Goal: Task Accomplishment & Management: Manage account settings

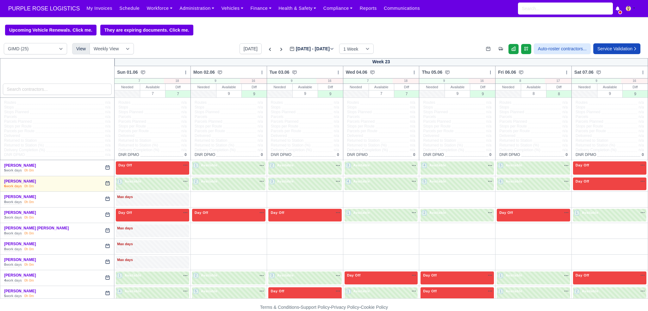
select select "5"
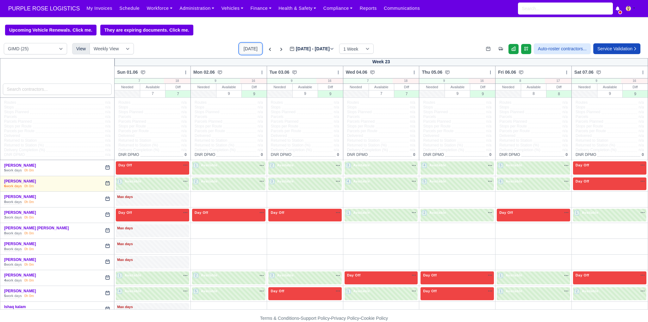
click at [248, 52] on button "[DATE]" at bounding box center [251, 48] width 22 height 11
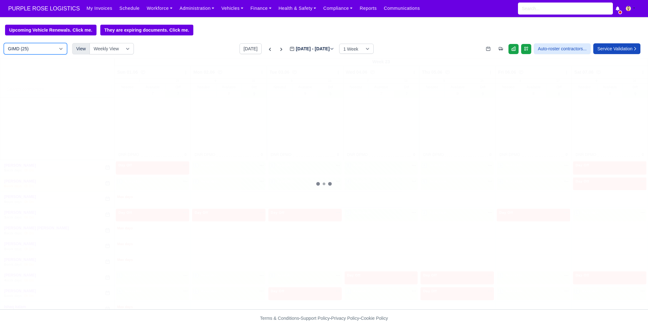
click at [35, 52] on select "DIG1 (188) DAK1 (1) GIMD (25)" at bounding box center [35, 48] width 63 height 11
type input "[DATE]"
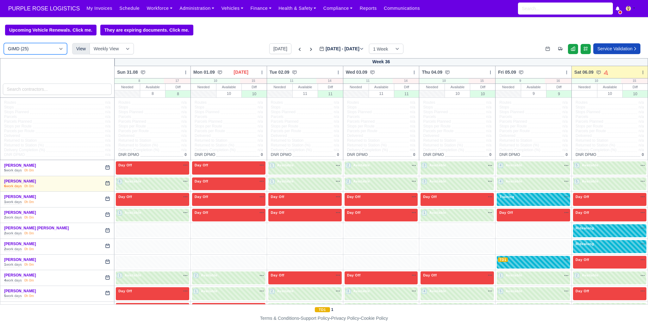
select select "1"
click at [4, 44] on select "DIG1 (188) DAK1 (1) GIMD (25)" at bounding box center [35, 48] width 63 height 11
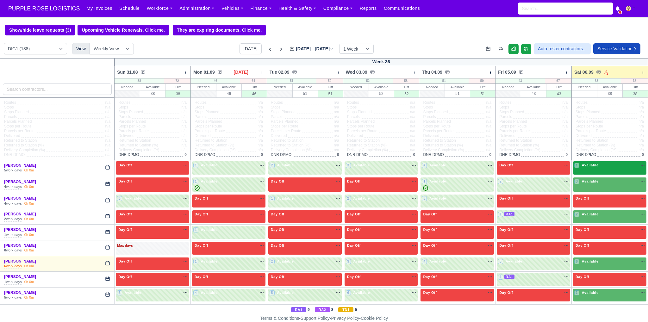
click at [586, 164] on span "Available" at bounding box center [590, 165] width 19 height 4
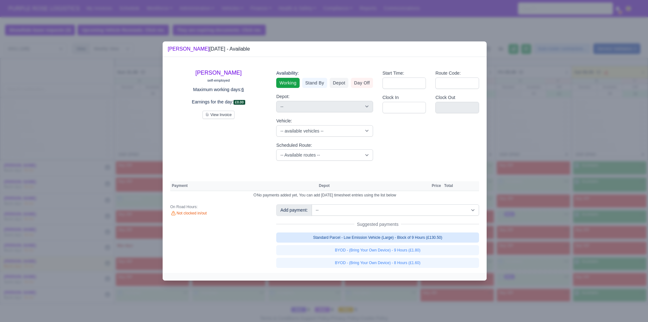
click at [405, 237] on link "Standard Parcel - Low Emission Vehicle (Large) - Block of 9 Hours (£130.50)" at bounding box center [377, 238] width 203 height 10
select select "1"
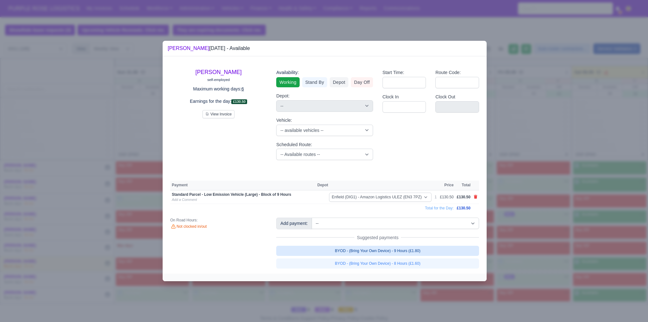
drag, startPoint x: 403, startPoint y: 249, endPoint x: 407, endPoint y: 248, distance: 4.5
click at [403, 249] on link "BYOD - (Bring Your Own Device) - 9 Hours (£1.80)" at bounding box center [377, 251] width 203 height 10
select select "1"
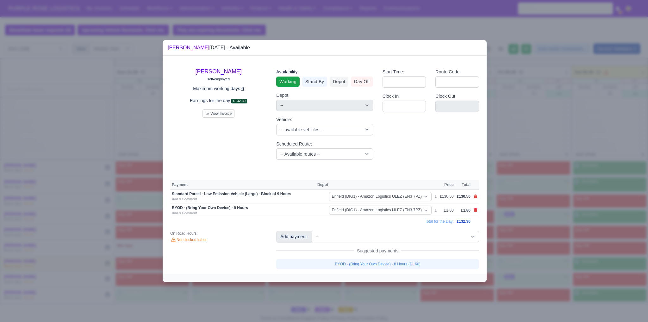
click at [585, 221] on div at bounding box center [324, 161] width 648 height 322
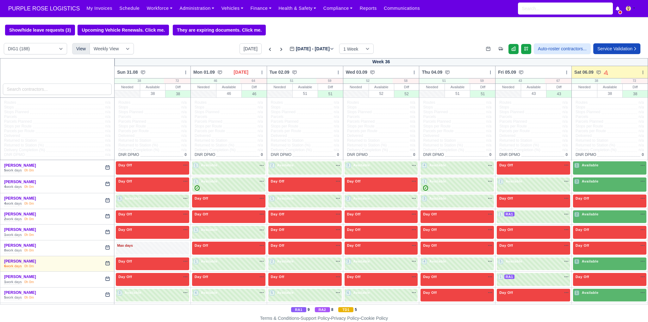
click at [594, 186] on div at bounding box center [324, 161] width 648 height 322
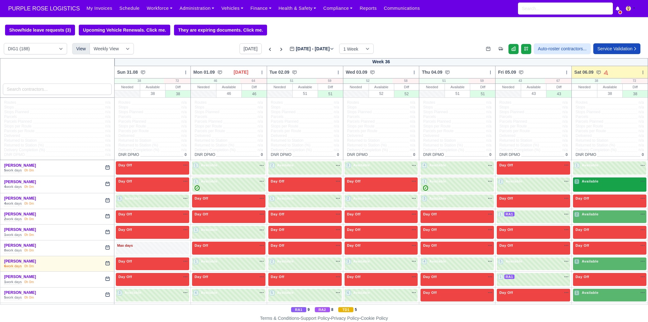
click at [587, 180] on span "Available" at bounding box center [590, 181] width 19 height 4
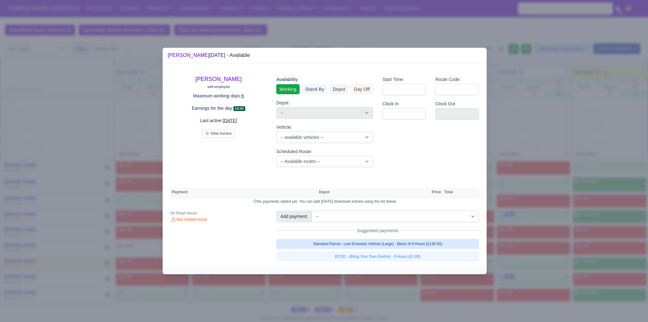
click at [393, 244] on link "Standard Parcel - Low Emission Vehicle (Large) - Block of 9 Hours (£130.50)" at bounding box center [377, 244] width 203 height 10
select select "1"
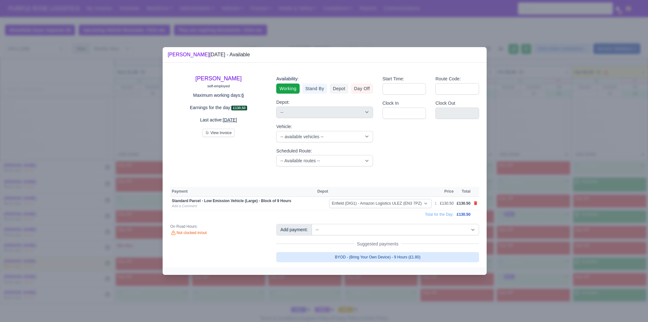
click at [389, 258] on link "BYOD - (Bring Your Own Device) - 9 Hours (£1.80)" at bounding box center [377, 257] width 203 height 10
select select "1"
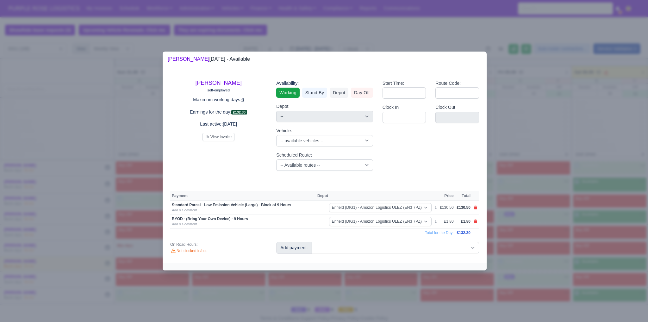
click at [580, 220] on div at bounding box center [324, 161] width 648 height 322
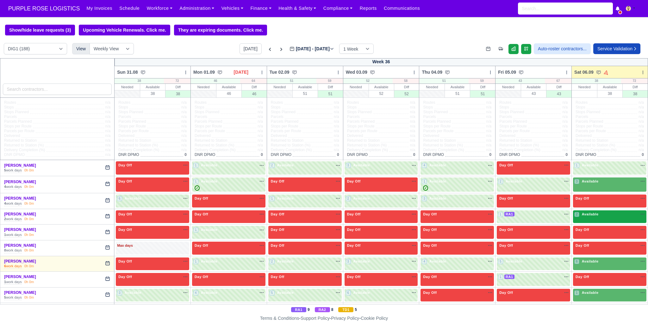
click at [592, 215] on span "Available" at bounding box center [590, 214] width 19 height 4
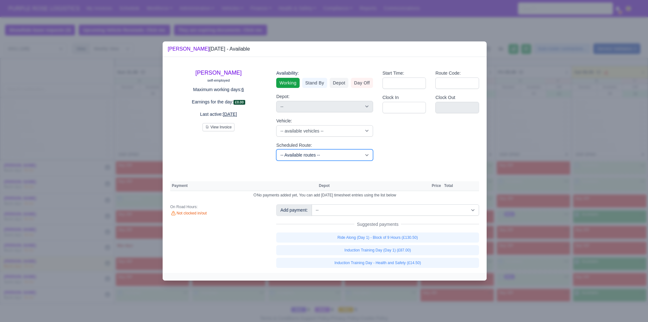
click at [345, 158] on select "-- Available routes -- Standard Parcel - Block of 6 Hours - (SD6) AmFlex RTS Ve…" at bounding box center [324, 154] width 97 height 11
select select "8"
click at [276, 149] on select "-- Available routes -- Standard Parcel - Block of 6 Hours - (SD6) AmFlex RTS Ve…" at bounding box center [324, 154] width 97 height 11
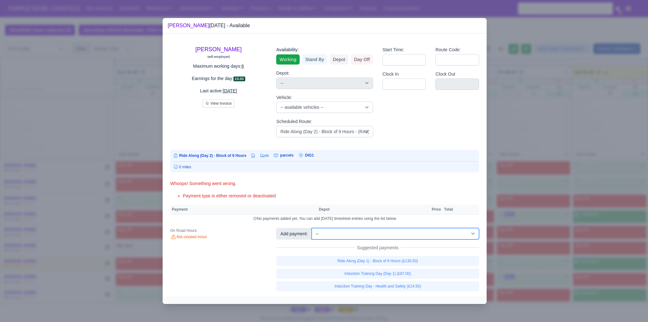
click at [398, 238] on select "-- Additional Hour Support (£14.50) Additional Hour Support (Walkers) (£13.50) …" at bounding box center [395, 233] width 167 height 11
select select "88"
click at [312, 228] on select "-- Additional Hour Support (£14.50) Additional Hour Support (Walkers) (£13.50) …" at bounding box center [395, 233] width 167 height 11
select select "1"
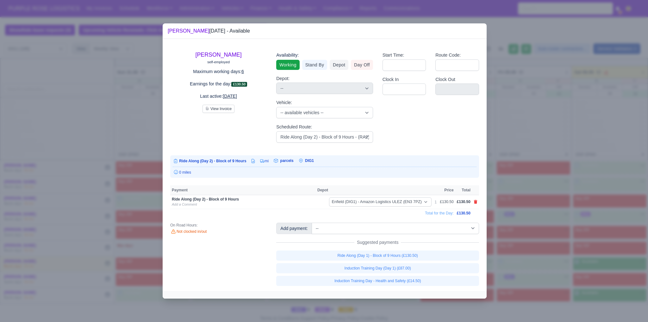
click at [544, 255] on div at bounding box center [324, 161] width 648 height 322
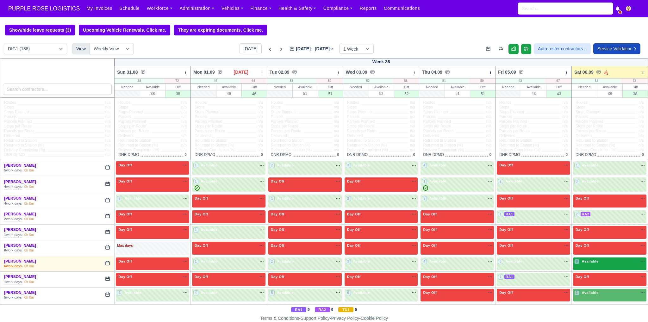
click at [590, 265] on div "6 Available na" at bounding box center [610, 262] width 71 height 7
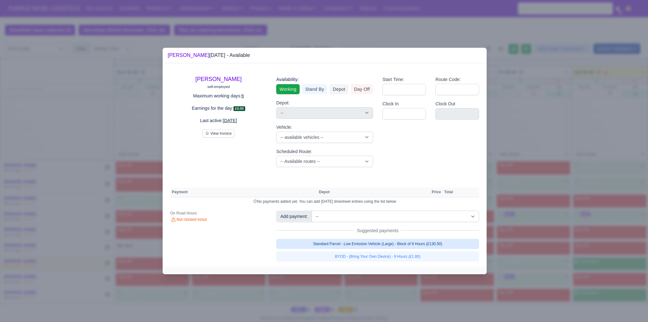
click at [442, 245] on link "Standard Parcel - Low Emission Vehicle (Large) - Block of 9 Hours (£130.50)" at bounding box center [377, 244] width 203 height 10
select select "1"
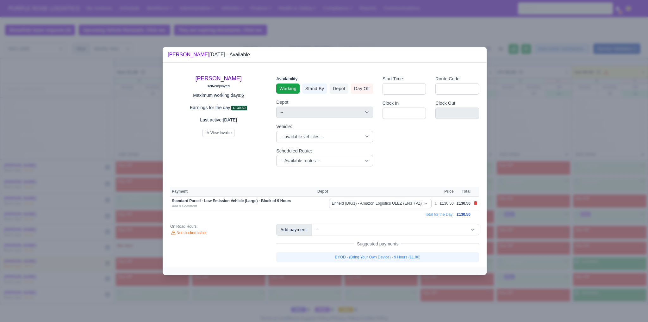
click at [429, 259] on link "BYOD - (Bring Your Own Device) - 9 Hours (£1.80)" at bounding box center [377, 257] width 203 height 10
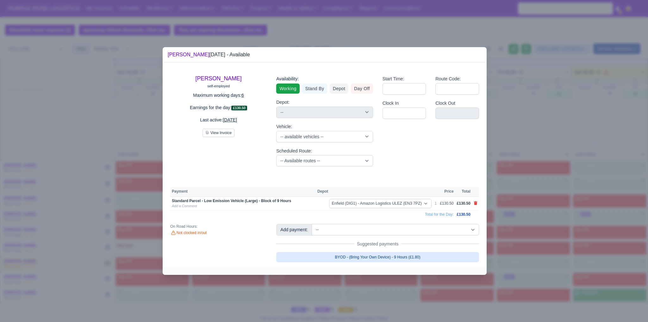
select select "1"
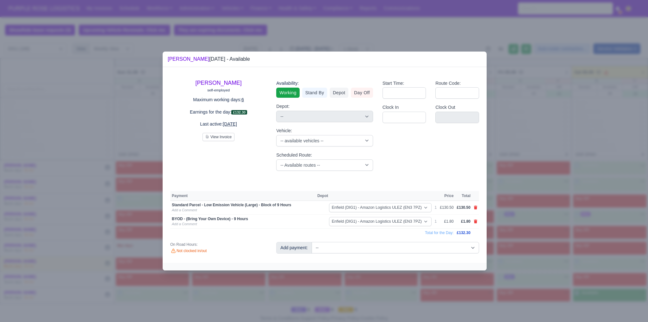
click at [540, 270] on div at bounding box center [324, 161] width 648 height 322
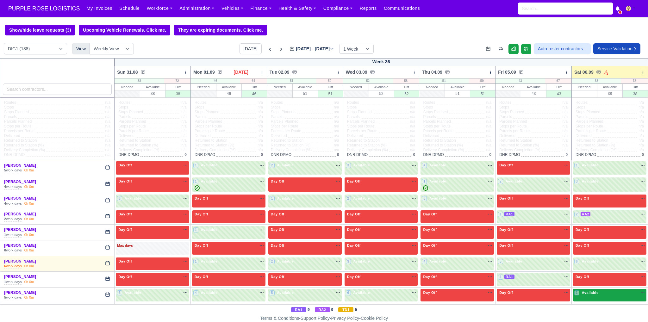
click at [587, 297] on div "1 Available na" at bounding box center [610, 293] width 71 height 7
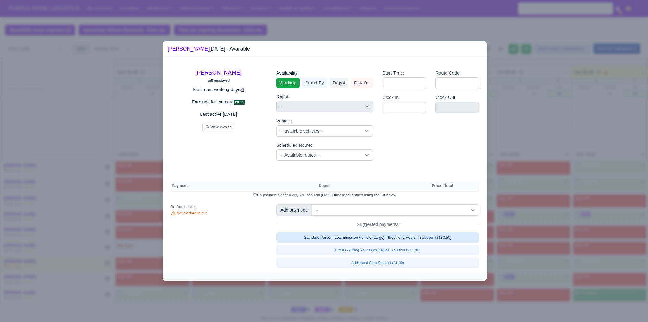
click at [391, 236] on link "Standard Parcel - Low Emission Vehicle (Large) - Block of 9 Hours - Sweeper (£1…" at bounding box center [377, 238] width 203 height 10
select select "1"
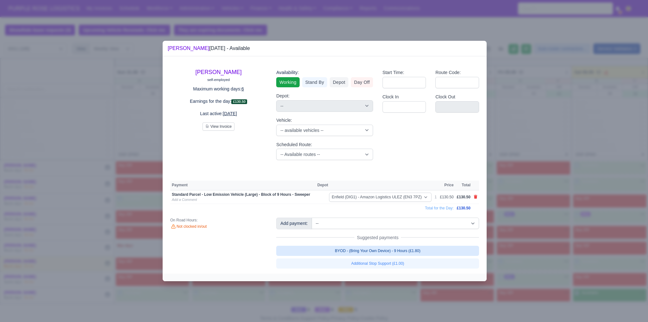
click at [395, 250] on link "BYOD - (Bring Your Own Device) - 9 Hours (£1.80)" at bounding box center [377, 251] width 203 height 10
select select "1"
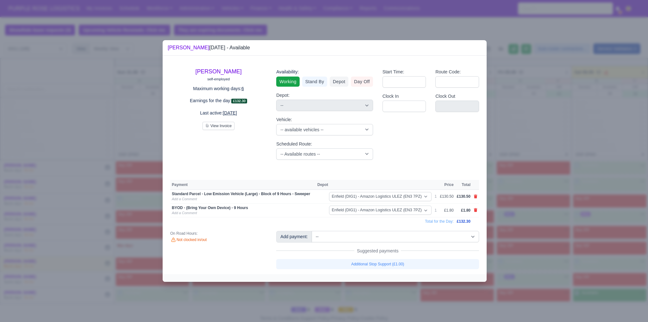
click at [563, 251] on div at bounding box center [324, 161] width 648 height 322
click at [526, 271] on div at bounding box center [324, 161] width 648 height 322
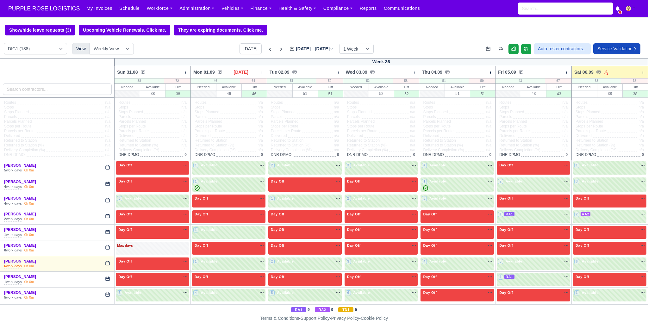
scroll to position [137, 0]
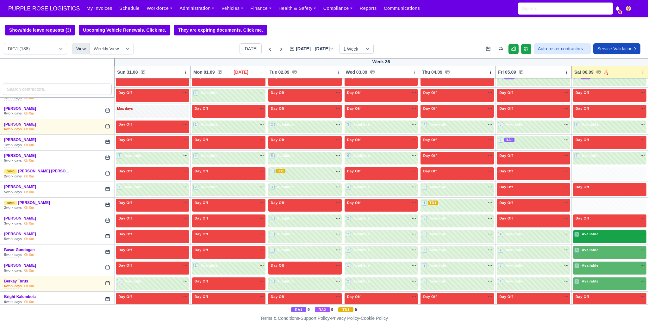
click at [590, 236] on div "5 Available" at bounding box center [587, 234] width 25 height 5
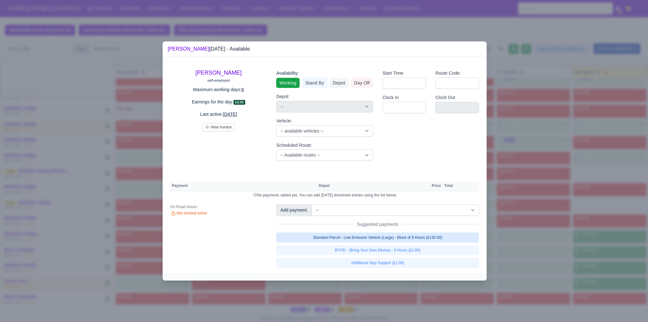
click at [407, 236] on link "Standard Parcel - Low Emission Vehicle (Large) - Block of 9 Hours (£130.50)" at bounding box center [377, 238] width 203 height 10
select select "1"
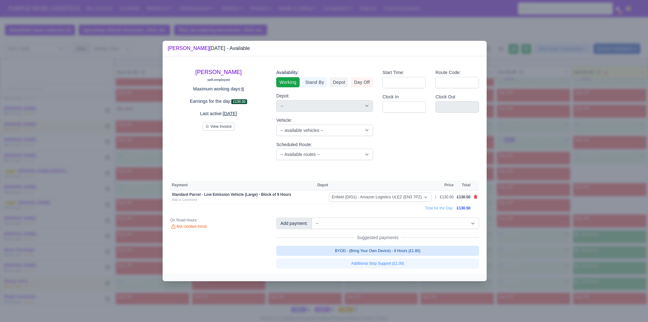
click at [403, 252] on link "BYOD - (Bring Your Own Device) - 9 Hours (£1.80)" at bounding box center [377, 251] width 203 height 10
select select "1"
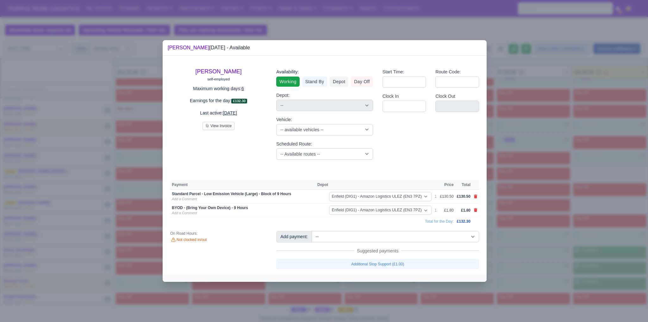
click at [562, 188] on div at bounding box center [324, 161] width 648 height 322
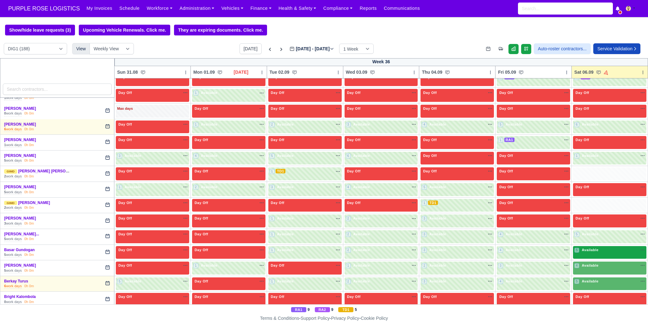
click at [593, 254] on div "5 Available" at bounding box center [609, 252] width 73 height 13
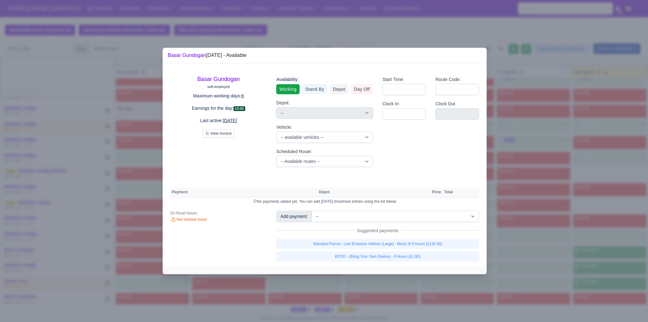
click at [419, 238] on div "Add payment: -- Additional Hour Support (£14.50) Additional Hour Support (Walke…" at bounding box center [378, 236] width 212 height 51
click at [415, 246] on link "Standard Parcel - Low Emission Vehicle (Large) - Block of 9 Hours (£130.50)" at bounding box center [377, 244] width 203 height 10
select select "1"
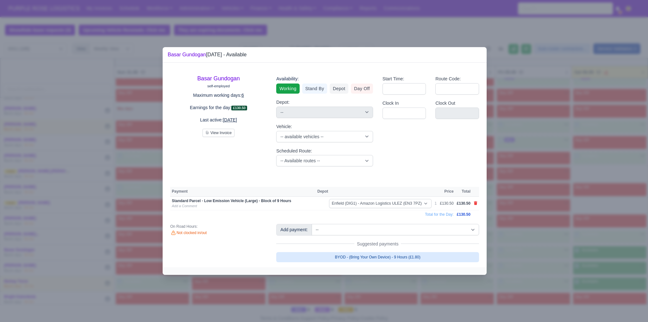
click at [404, 256] on link "BYOD - (Bring Your Own Device) - 9 Hours (£1.80)" at bounding box center [377, 257] width 203 height 10
select select "1"
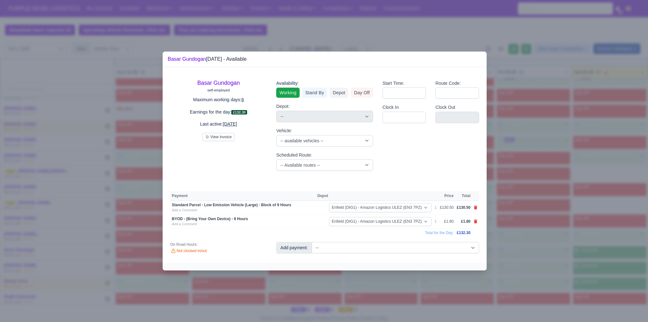
click at [618, 265] on div at bounding box center [324, 161] width 648 height 322
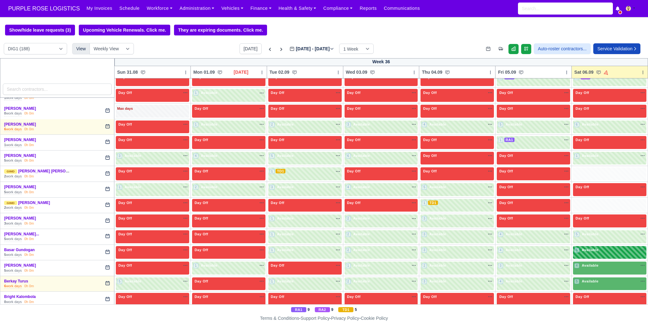
click at [585, 252] on div "5 Available na" at bounding box center [610, 251] width 71 height 7
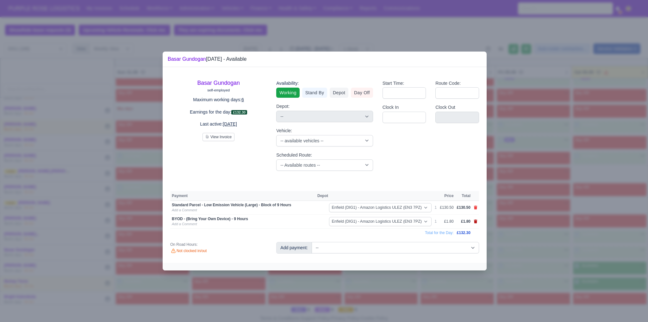
click at [476, 221] on icon at bounding box center [475, 222] width 3 height 4
select select
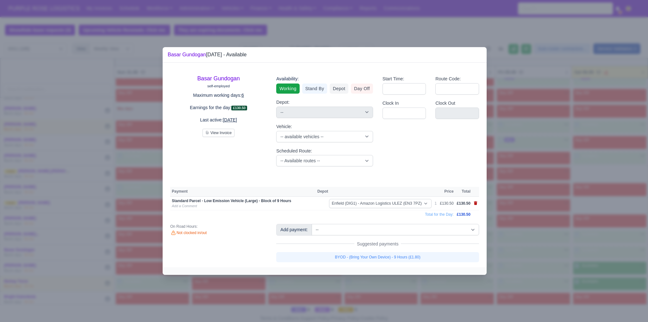
click at [476, 203] on icon at bounding box center [475, 203] width 3 height 4
select select
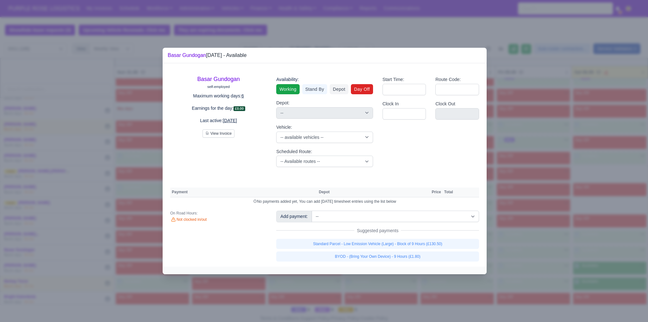
click at [359, 90] on link "Day Off" at bounding box center [362, 89] width 22 height 10
select select "na"
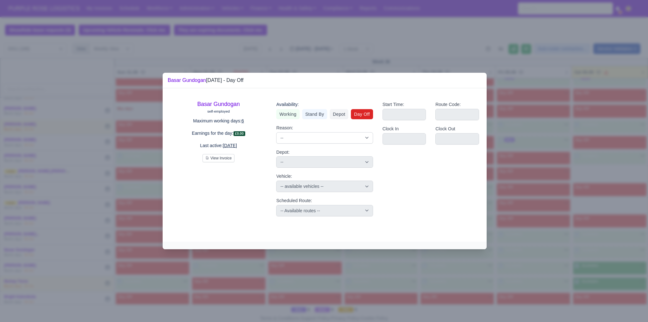
click at [552, 254] on div at bounding box center [324, 161] width 648 height 322
click at [561, 236] on div at bounding box center [324, 161] width 648 height 322
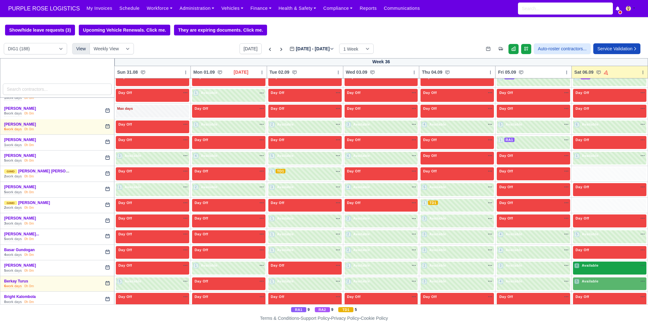
click at [591, 267] on span "Available" at bounding box center [590, 265] width 19 height 4
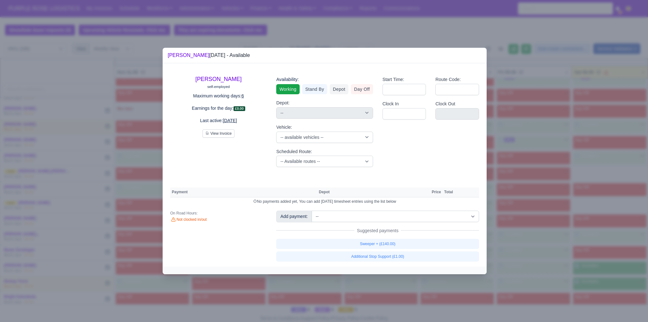
click at [412, 238] on div "Add payment: -- Additional Hour Support (£14.50) Additional Hour Support (Walke…" at bounding box center [378, 236] width 212 height 51
click at [411, 243] on link "Sweeper + (£140.00)" at bounding box center [377, 244] width 203 height 10
select select "1"
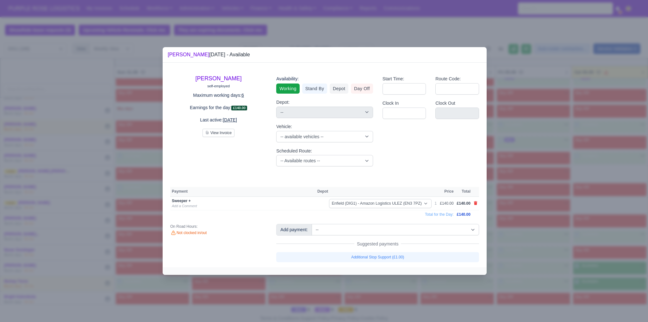
click at [597, 267] on div at bounding box center [324, 161] width 648 height 322
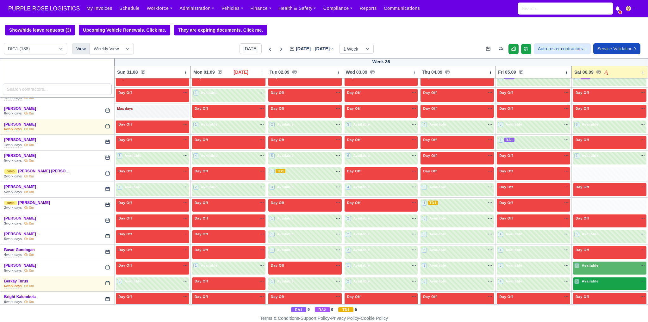
click at [595, 283] on div "5 Available" at bounding box center [587, 281] width 25 height 5
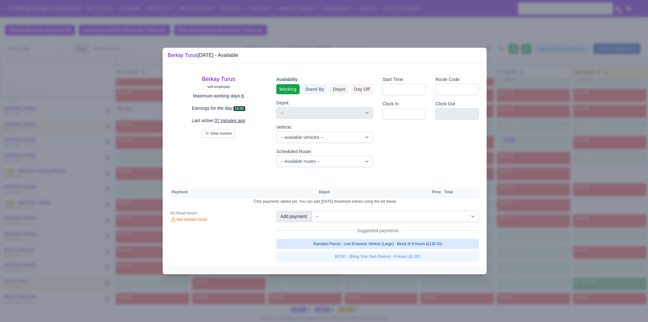
click at [427, 245] on link "Standard Parcel - Low Emission Vehicle (Large) - Block of 9 Hours (£130.50)" at bounding box center [377, 244] width 203 height 10
select select "1"
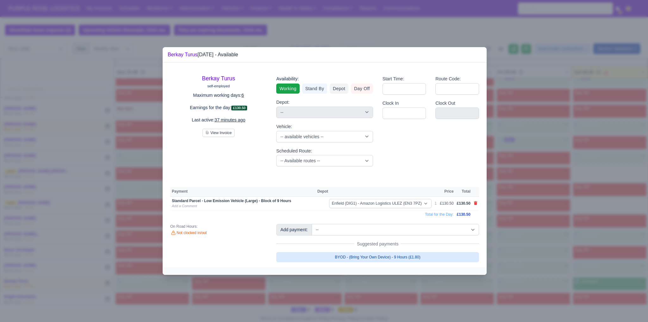
click at [424, 257] on link "BYOD - (Bring Your Own Device) - 9 Hours (£1.80)" at bounding box center [377, 257] width 203 height 10
select select "1"
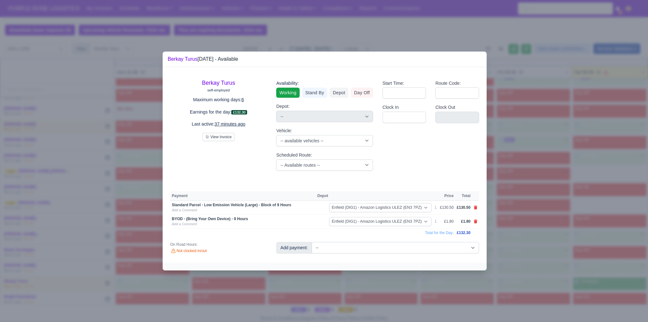
click at [548, 271] on div at bounding box center [324, 161] width 648 height 322
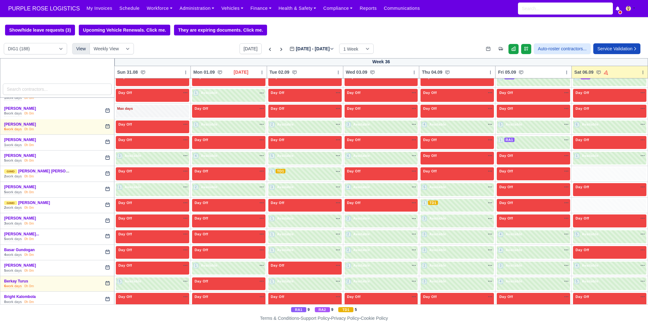
scroll to position [274, 0]
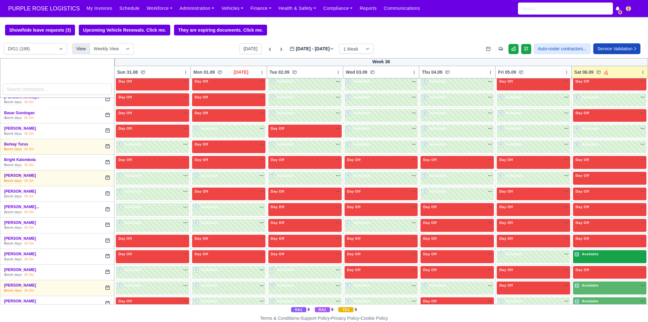
click at [608, 252] on div "2 Available na" at bounding box center [610, 254] width 71 height 5
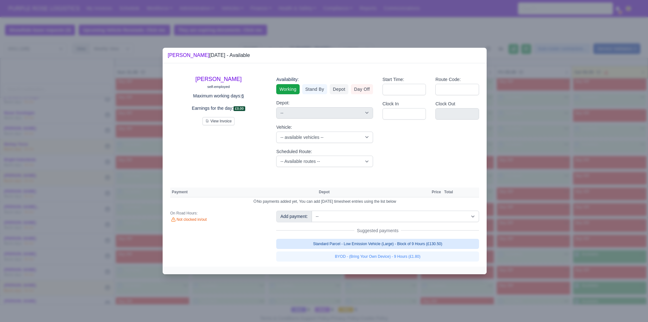
click at [433, 242] on link "Standard Parcel - Low Emission Vehicle (Large) - Block of 9 Hours (£130.50)" at bounding box center [377, 244] width 203 height 10
select select "1"
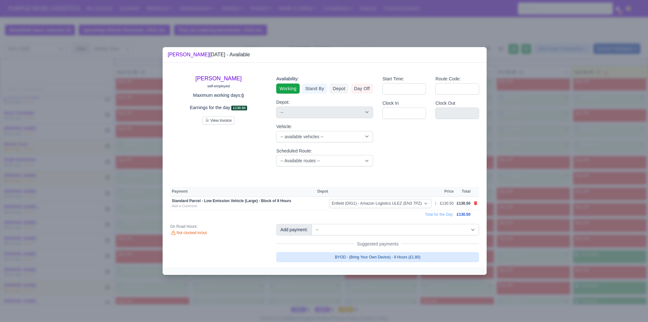
click at [420, 259] on link "BYOD - (Bring Your Own Device) - 9 Hours (£1.80)" at bounding box center [377, 257] width 203 height 10
select select "1"
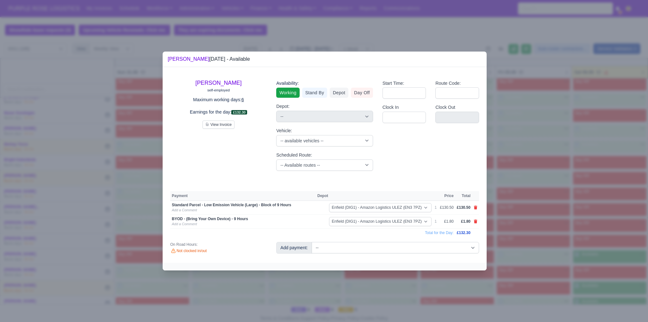
click at [599, 272] on div at bounding box center [324, 161] width 648 height 322
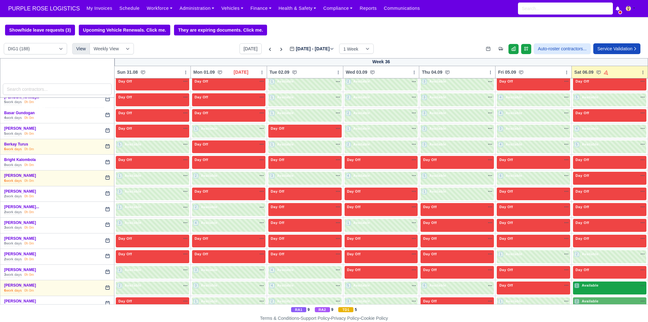
click at [591, 285] on span "Available" at bounding box center [590, 285] width 19 height 4
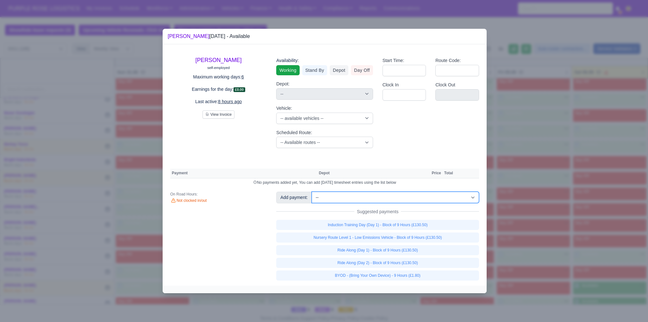
click at [343, 200] on select "-- Additional Hour Support (£14.50) Additional Hour Support (Walkers) (£13.50) …" at bounding box center [395, 197] width 167 height 11
select select "110"
click at [312, 192] on select "-- Additional Hour Support (£14.50) Additional Hour Support (Walkers) (£13.50) …" at bounding box center [395, 197] width 167 height 11
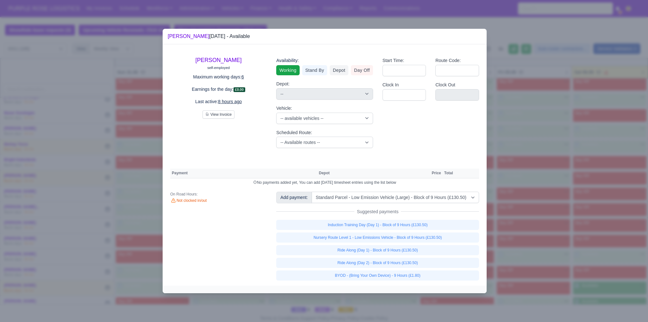
select select "1"
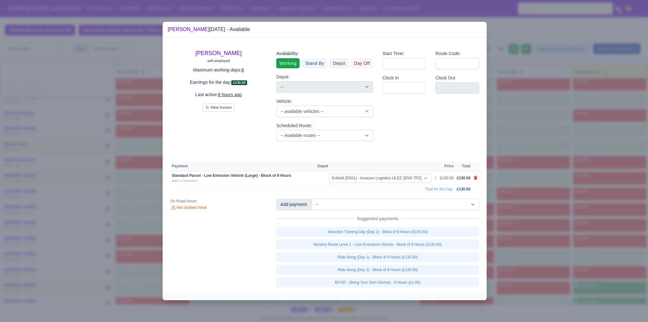
click at [557, 228] on div at bounding box center [324, 161] width 648 height 322
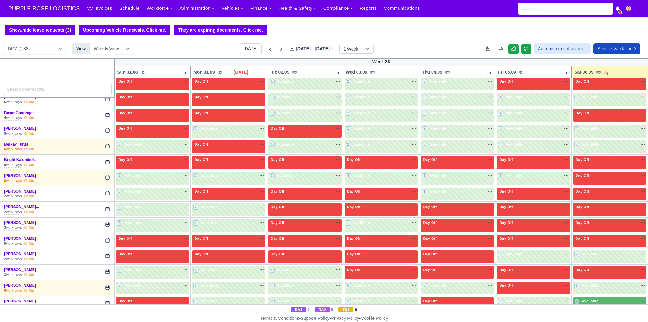
scroll to position [412, 0]
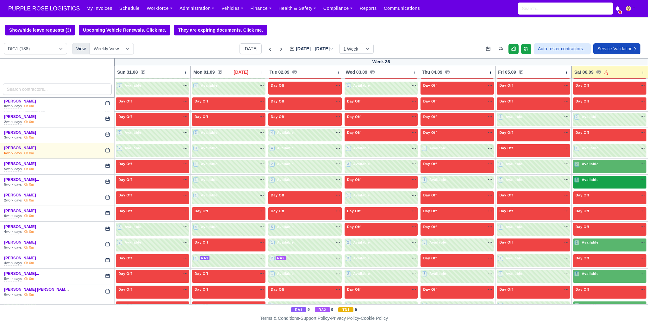
click at [586, 178] on span "Available" at bounding box center [590, 180] width 19 height 4
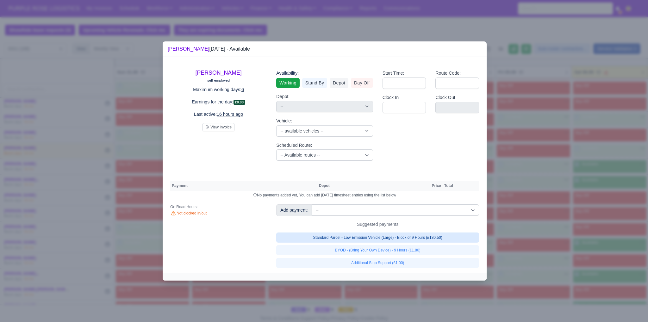
click at [395, 237] on link "Standard Parcel - Low Emission Vehicle (Large) - Block of 9 Hours (£130.50)" at bounding box center [377, 238] width 203 height 10
select select "1"
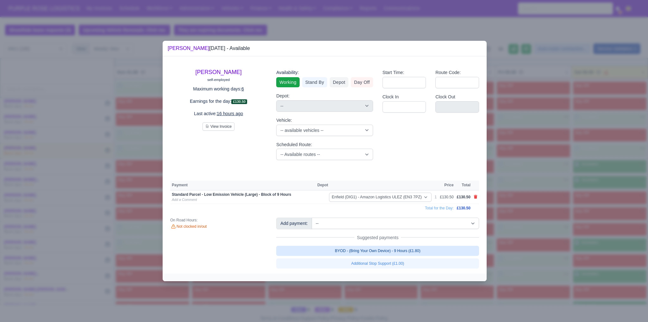
click at [395, 251] on link "BYOD - (Bring Your Own Device) - 9 Hours (£1.80)" at bounding box center [377, 251] width 203 height 10
select select "1"
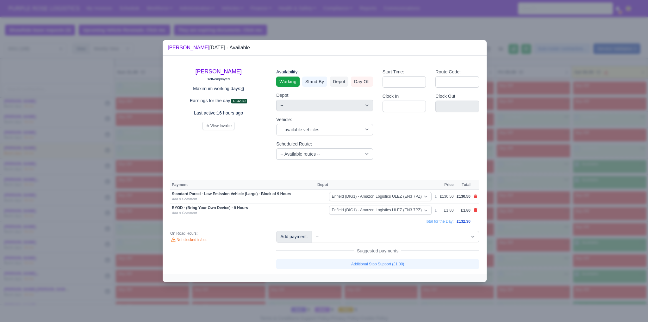
click at [553, 253] on div at bounding box center [324, 161] width 648 height 322
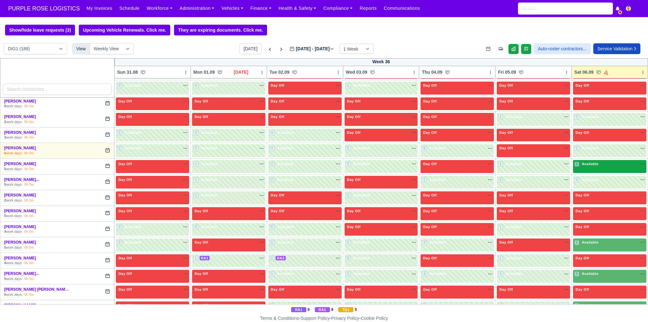
click at [593, 165] on div "2 Available na" at bounding box center [610, 164] width 71 height 7
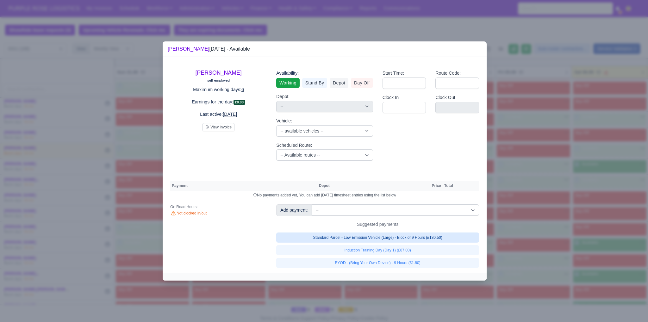
click at [410, 238] on link "Standard Parcel - Low Emission Vehicle (Large) - Block of 9 Hours (£130.50)" at bounding box center [377, 238] width 203 height 10
select select "1"
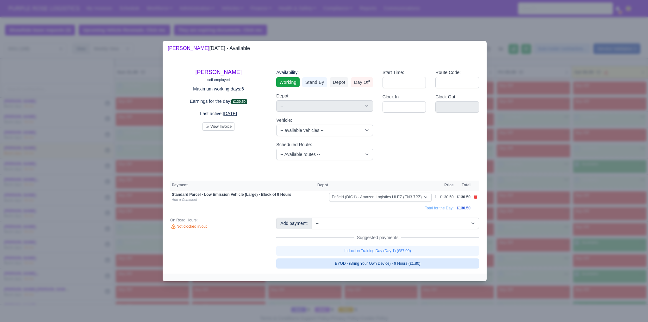
click at [409, 262] on link "BYOD - (Bring Your Own Device) - 9 Hours (£1.80)" at bounding box center [377, 264] width 203 height 10
select select "1"
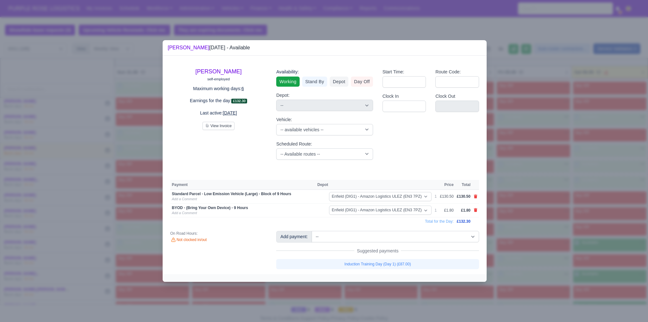
click at [550, 194] on div at bounding box center [324, 161] width 648 height 322
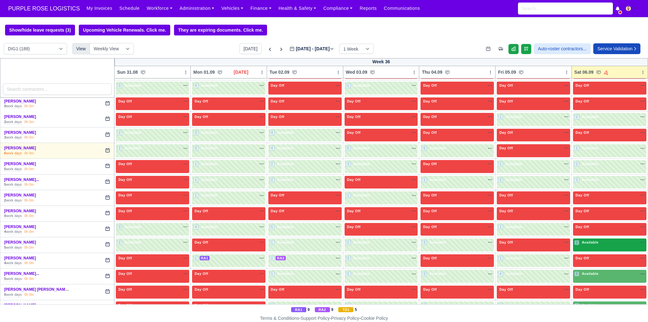
click at [588, 243] on div "1 Available na" at bounding box center [610, 243] width 71 height 7
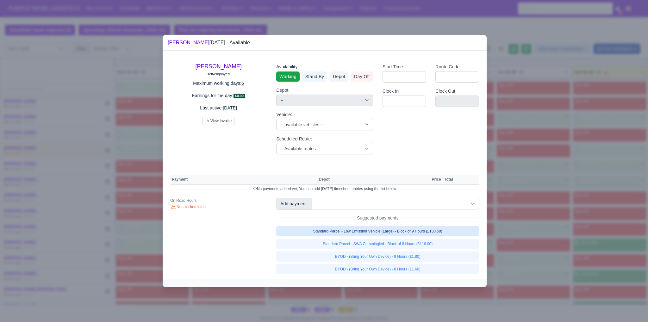
click at [429, 233] on link "Standard Parcel - Low Emission Vehicle (Large) - Block of 9 Hours (£130.50)" at bounding box center [377, 231] width 203 height 10
select select "1"
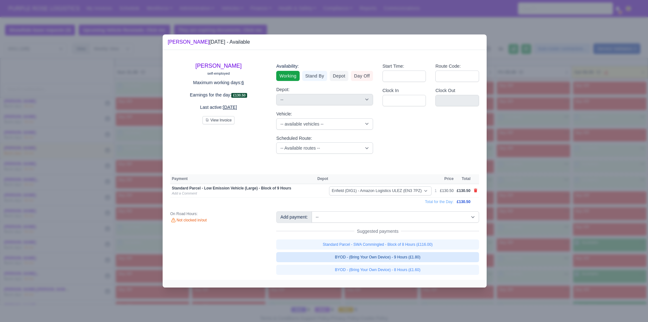
click at [422, 258] on link "BYOD - (Bring Your Own Device) - 9 Hours (£1.80)" at bounding box center [377, 257] width 203 height 10
select select "1"
click at [623, 258] on div at bounding box center [324, 161] width 648 height 322
click at [599, 275] on div at bounding box center [324, 161] width 648 height 322
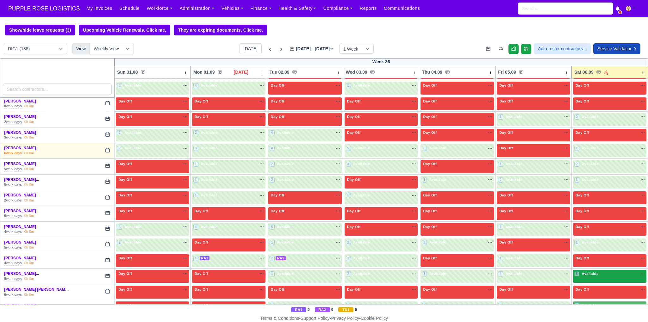
click at [609, 273] on div "5 Available na" at bounding box center [610, 273] width 71 height 5
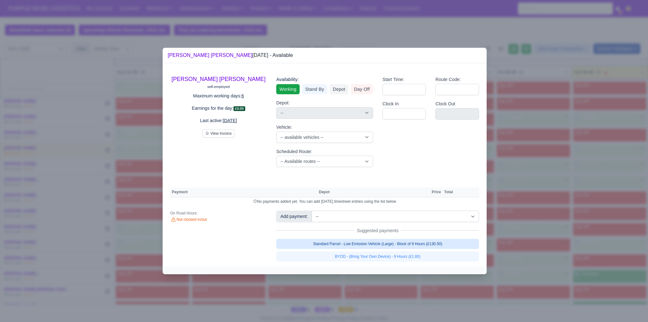
click at [409, 245] on link "Standard Parcel - Low Emission Vehicle (Large) - Block of 9 Hours (£130.50)" at bounding box center [377, 244] width 203 height 10
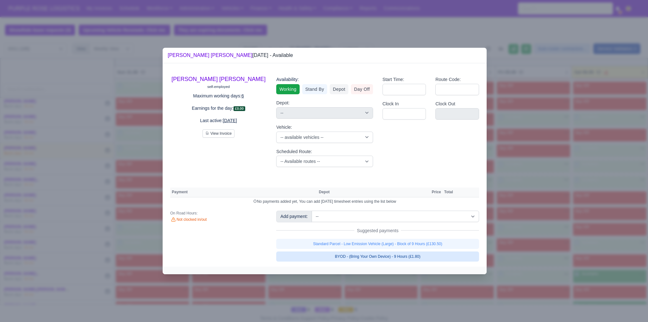
select select "1"
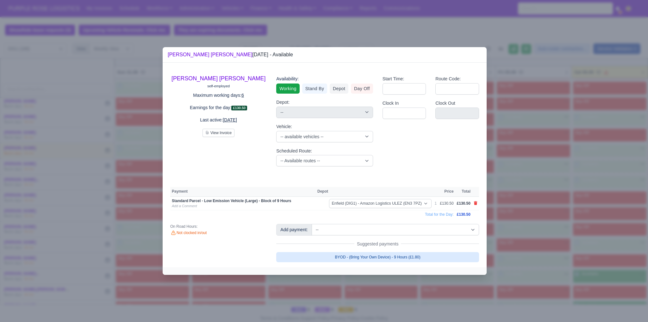
click at [410, 256] on link "BYOD - (Bring Your Own Device) - 9 Hours (£1.80)" at bounding box center [377, 257] width 203 height 10
select select "1"
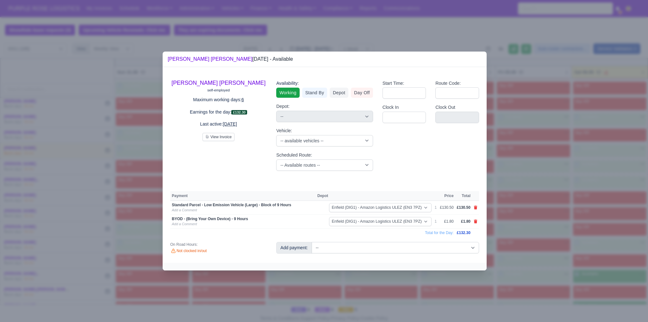
click at [586, 280] on div at bounding box center [324, 161] width 648 height 322
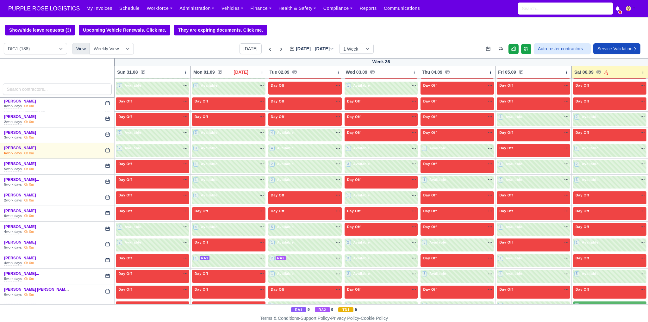
scroll to position [549, 0]
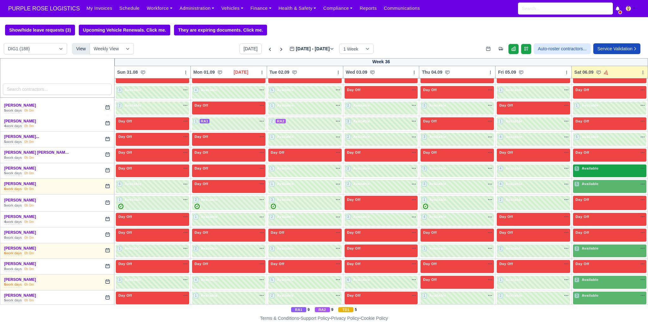
click at [589, 166] on span "Available" at bounding box center [590, 168] width 19 height 4
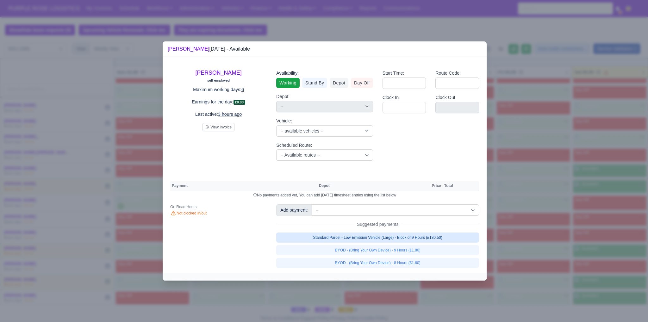
click at [418, 239] on link "Standard Parcel - Low Emission Vehicle (Large) - Block of 9 Hours (£130.50)" at bounding box center [377, 238] width 203 height 10
select select "1"
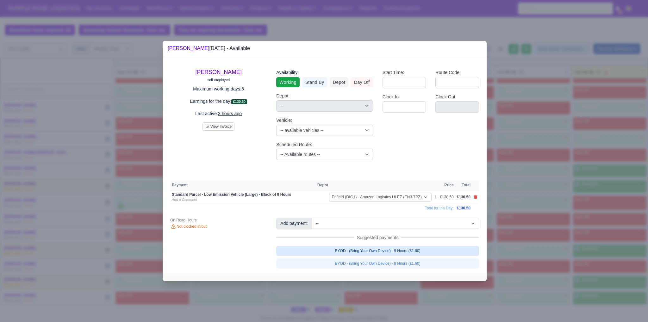
click at [408, 249] on link "BYOD - (Bring Your Own Device) - 9 Hours (£1.80)" at bounding box center [377, 251] width 203 height 10
select select "1"
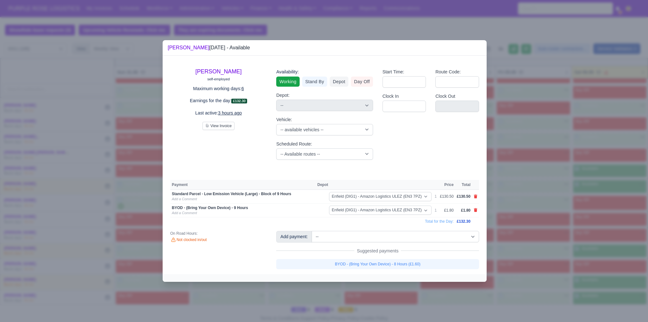
click at [567, 251] on div at bounding box center [324, 161] width 648 height 322
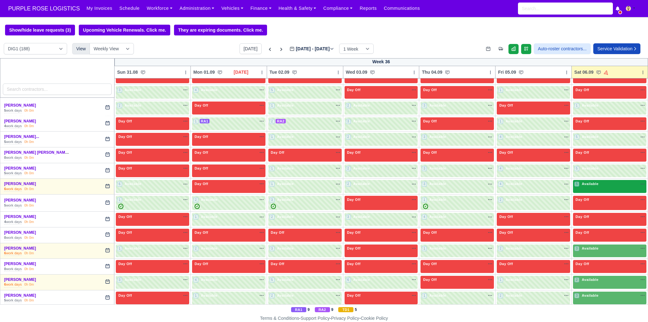
click at [598, 184] on div "5 Available na" at bounding box center [610, 184] width 71 height 7
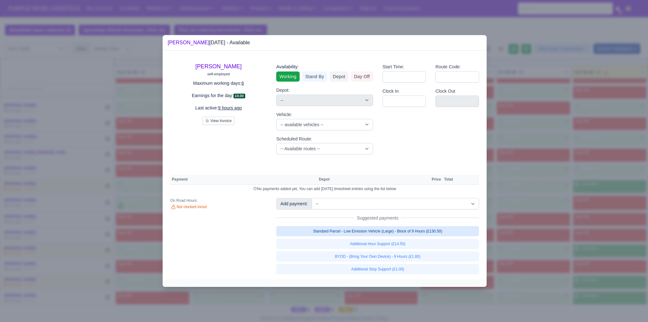
click at [445, 229] on link "Standard Parcel - Low Emission Vehicle (Large) - Block of 9 Hours (£130.50)" at bounding box center [377, 231] width 203 height 10
select select "1"
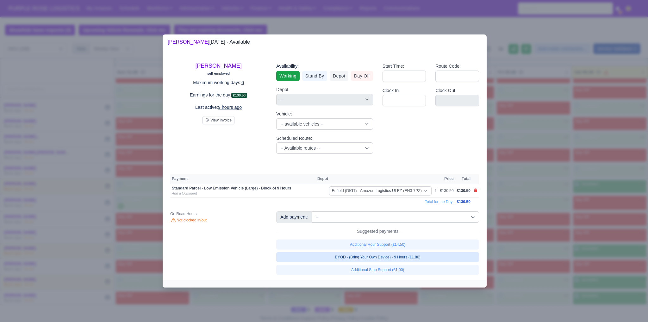
click at [417, 257] on link "BYOD - (Bring Your Own Device) - 9 Hours (£1.80)" at bounding box center [377, 257] width 203 height 10
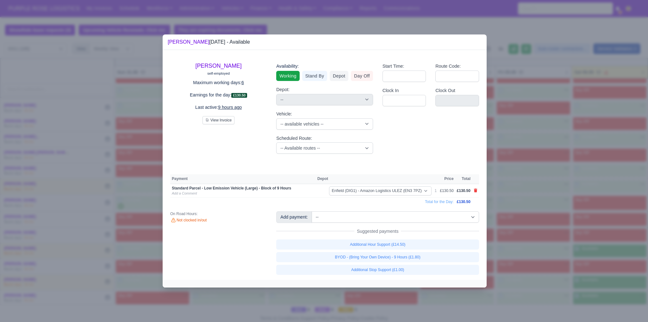
select select "1"
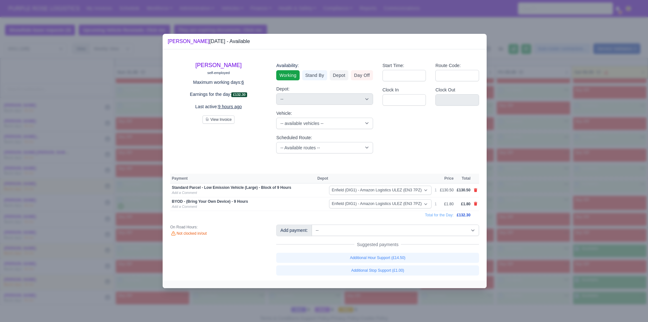
click at [518, 247] on div at bounding box center [324, 161] width 648 height 322
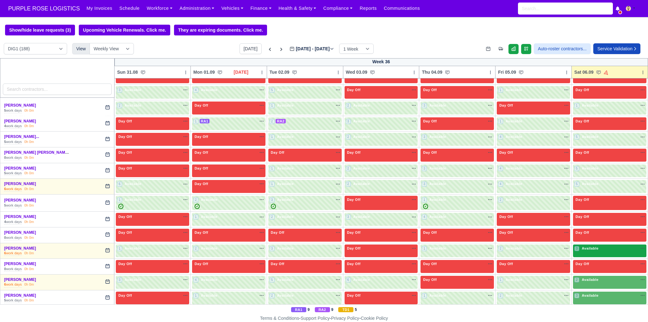
click at [584, 246] on span "Available" at bounding box center [590, 248] width 19 height 4
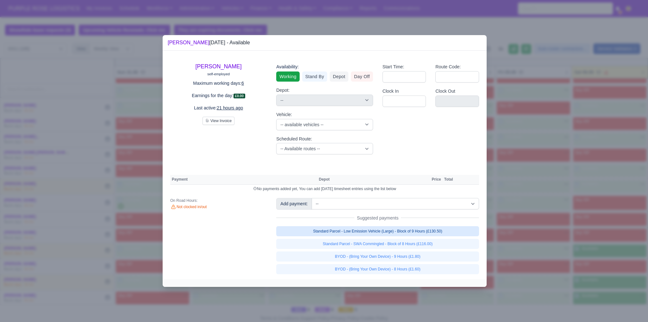
click at [443, 231] on link "Standard Parcel - Low Emission Vehicle (Large) - Block of 9 Hours (£130.50)" at bounding box center [377, 231] width 203 height 10
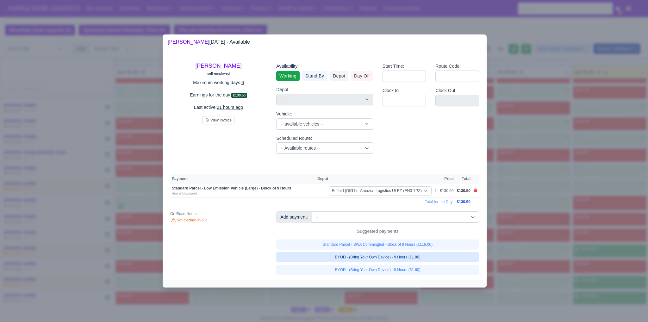
click at [432, 257] on link "BYOD - (Bring Your Own Device) - 9 Hours (£1.80)" at bounding box center [377, 257] width 203 height 10
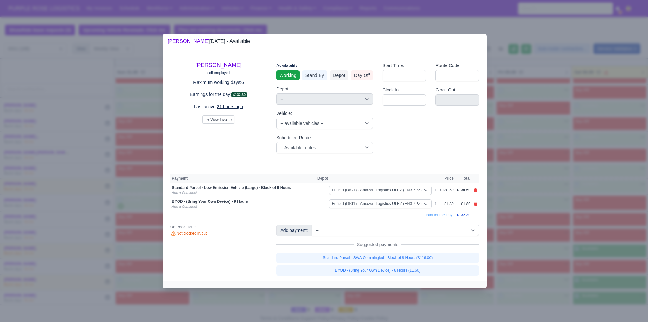
click at [626, 249] on div at bounding box center [324, 161] width 648 height 322
click at [614, 265] on div at bounding box center [324, 161] width 648 height 322
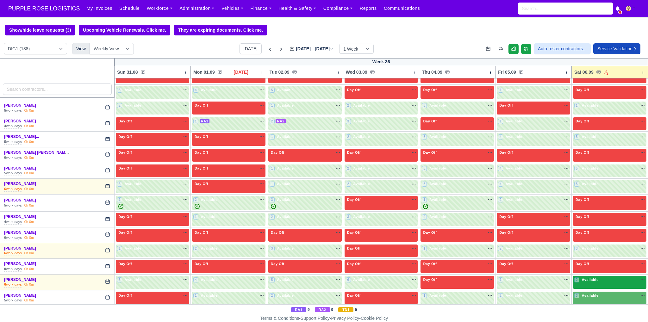
click at [595, 277] on div "2 Available na" at bounding box center [610, 279] width 71 height 5
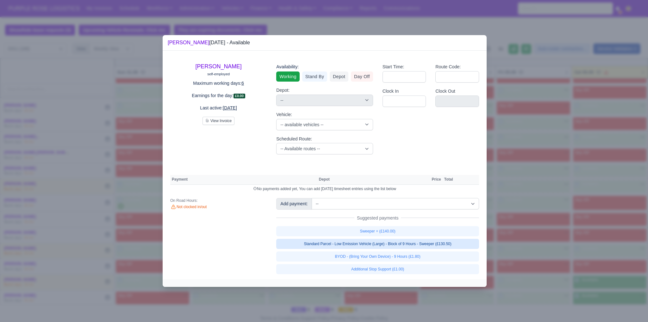
click at [453, 245] on link "Standard Parcel - Low Emission Vehicle (Large) - Block of 9 Hours - Sweeper (£1…" at bounding box center [377, 244] width 203 height 10
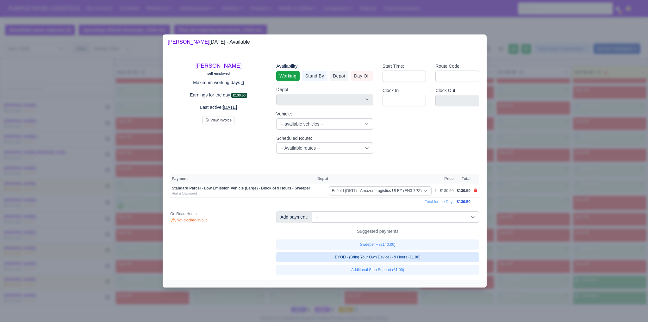
click at [436, 257] on link "BYOD - (Bring Your Own Device) - 9 Hours (£1.80)" at bounding box center [377, 257] width 203 height 10
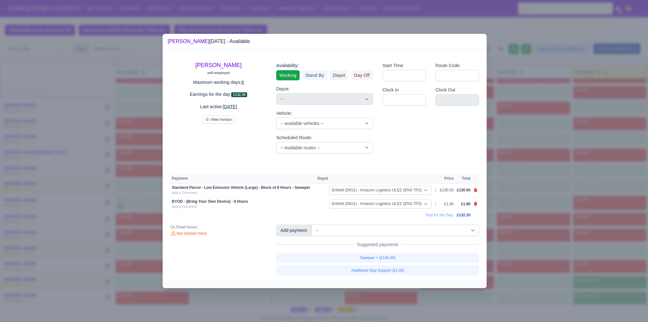
click at [606, 251] on div at bounding box center [324, 161] width 648 height 322
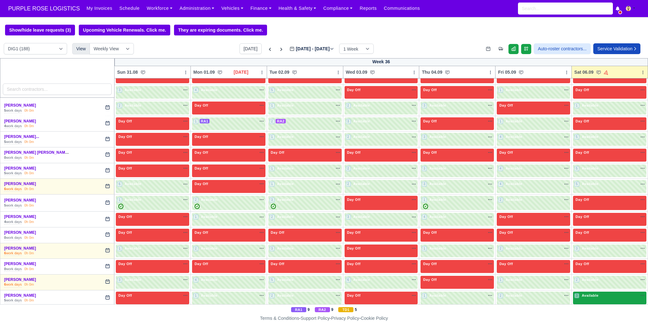
click at [592, 294] on span "Available" at bounding box center [590, 296] width 19 height 4
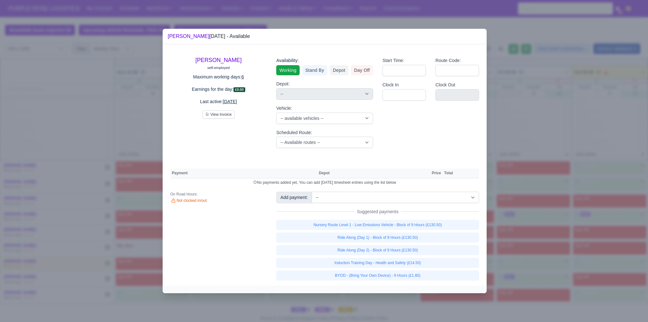
scroll to position [549, 0]
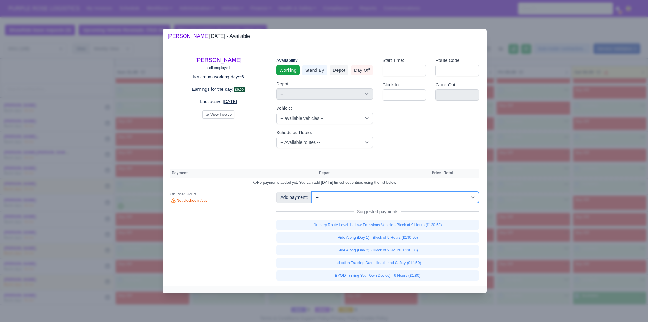
click at [398, 198] on select "-- Additional Hour Support (£14.50) Additional Hour Support (Walkers) (£13.50) …" at bounding box center [395, 197] width 167 height 11
select select "107"
click at [312, 192] on select "-- Additional Hour Support (£14.50) Additional Hour Support (Walkers) (£13.50) …" at bounding box center [395, 197] width 167 height 11
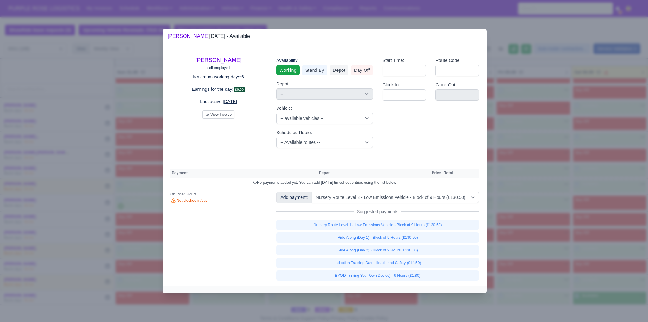
select select "1"
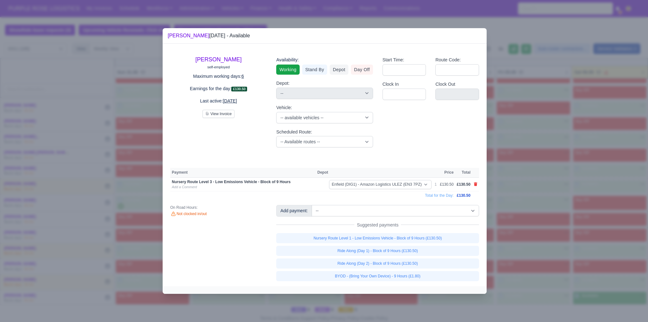
click at [554, 275] on div at bounding box center [324, 161] width 648 height 322
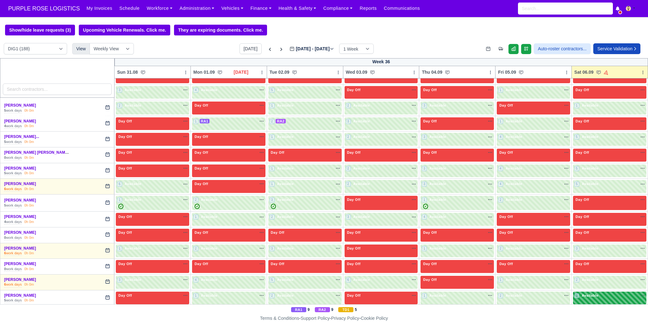
click at [587, 294] on span "Available" at bounding box center [590, 296] width 19 height 4
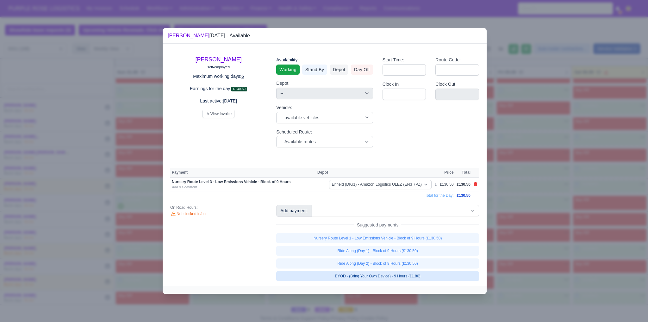
click at [387, 273] on link "BYOD - (Bring Your Own Device) - 9 Hours (£1.80)" at bounding box center [377, 276] width 203 height 10
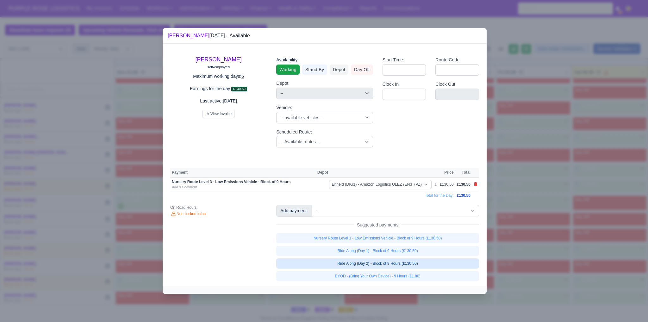
select select "1"
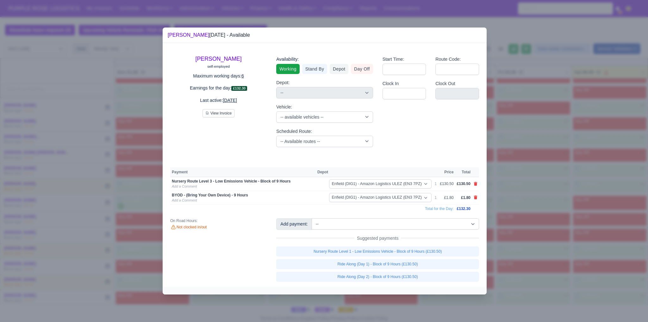
click at [560, 263] on div at bounding box center [324, 161] width 648 height 322
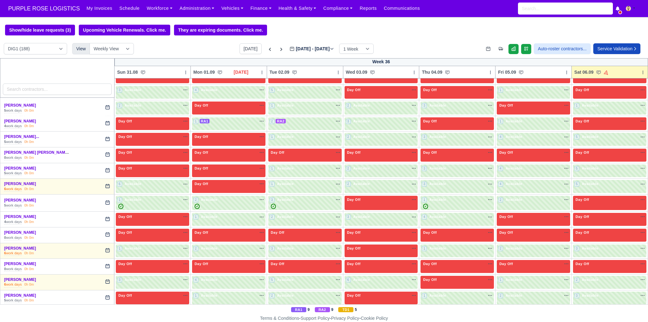
scroll to position [686, 0]
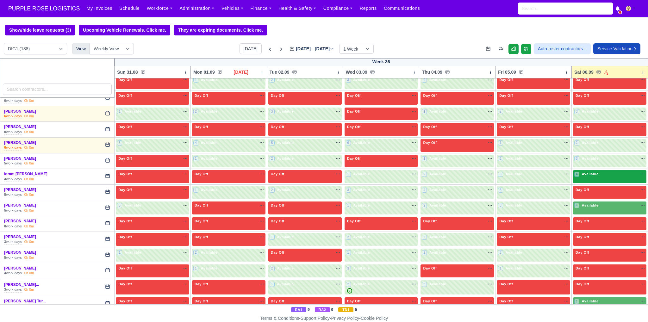
click at [590, 172] on span "Available" at bounding box center [590, 174] width 19 height 4
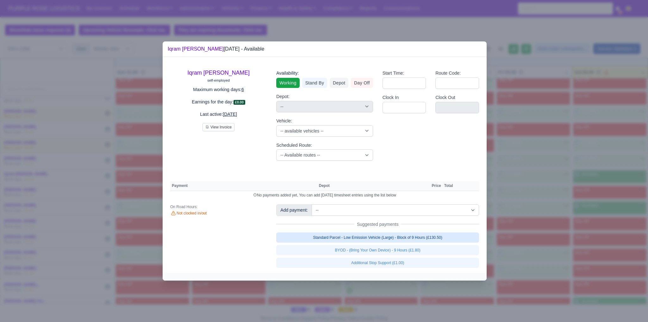
click at [442, 238] on link "Standard Parcel - Low Emission Vehicle (Large) - Block of 9 Hours (£130.50)" at bounding box center [377, 238] width 203 height 10
select select "1"
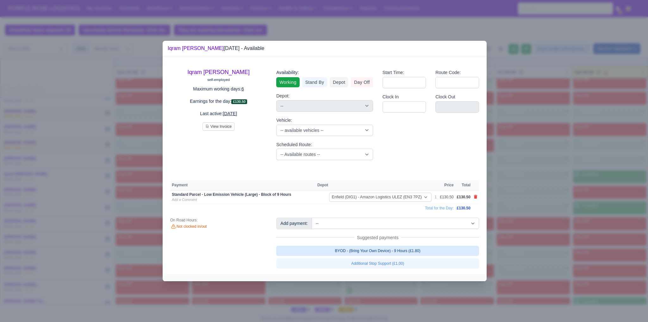
click at [429, 248] on link "BYOD - (Bring Your Own Device) - 9 Hours (£1.80)" at bounding box center [377, 251] width 203 height 10
select select "1"
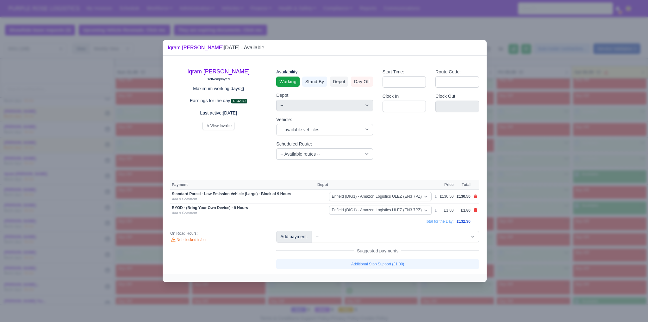
click at [591, 280] on div at bounding box center [324, 161] width 648 height 322
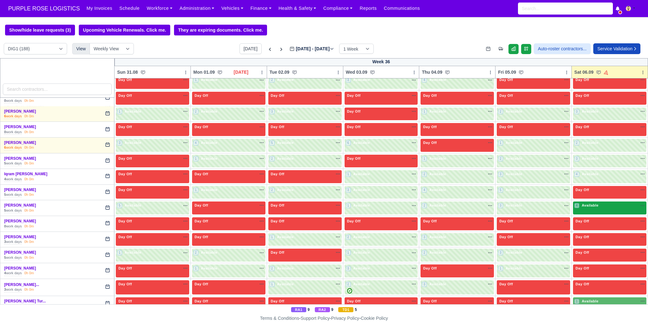
click at [599, 205] on div "4 Available na" at bounding box center [610, 206] width 71 height 7
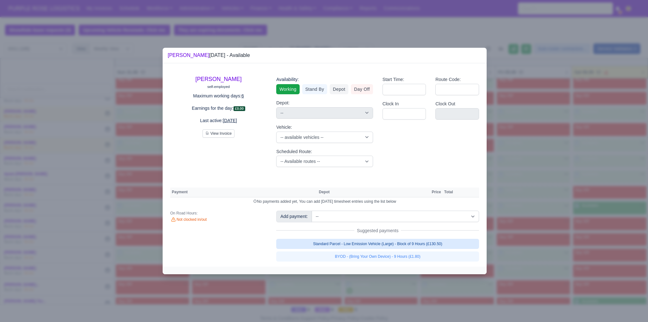
click at [421, 245] on link "Standard Parcel - Low Emission Vehicle (Large) - Block of 9 Hours (£130.50)" at bounding box center [377, 244] width 203 height 10
select select "1"
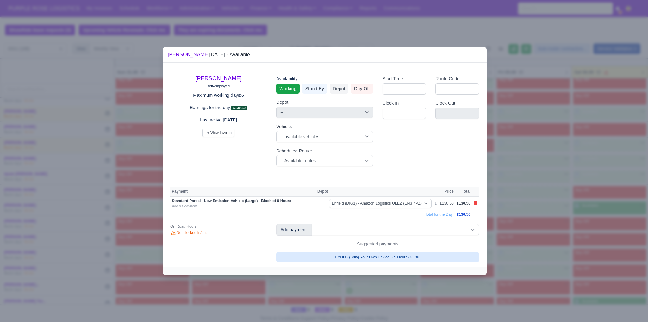
click at [411, 257] on link "BYOD - (Bring Your Own Device) - 9 Hours (£1.80)" at bounding box center [377, 257] width 203 height 10
select select "1"
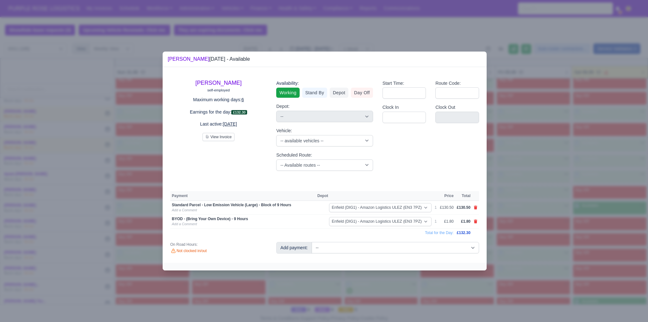
click at [581, 271] on div at bounding box center [324, 161] width 648 height 322
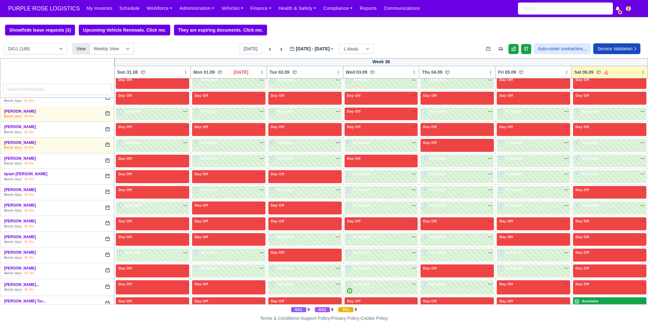
click at [594, 299] on span "Available" at bounding box center [590, 301] width 19 height 4
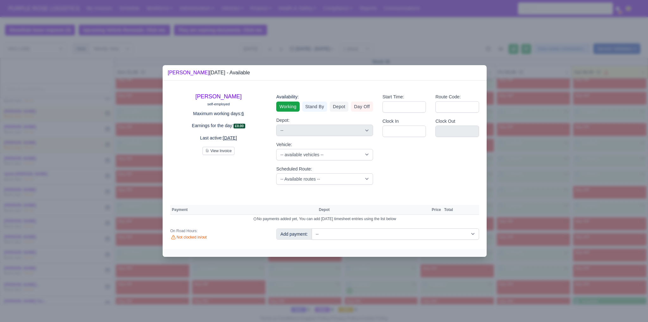
click at [526, 217] on div at bounding box center [324, 161] width 648 height 322
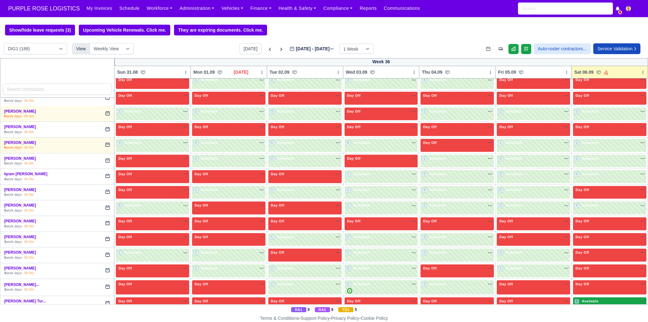
click at [588, 299] on span "Available" at bounding box center [590, 301] width 19 height 4
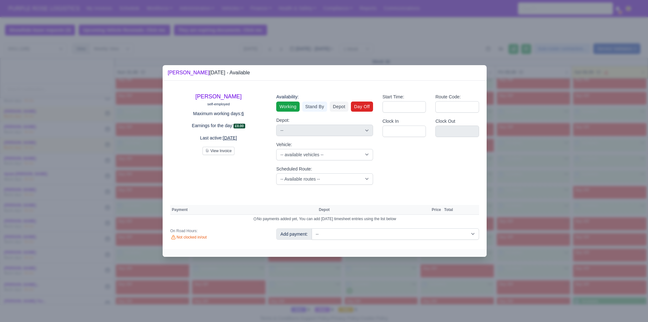
drag, startPoint x: 376, startPoint y: 104, endPoint x: 367, endPoint y: 107, distance: 9.7
click at [371, 105] on div "Availability: Working Stand By Depot Day Off Depot: -- Harlow (DHW1) - Amazon L…" at bounding box center [325, 138] width 106 height 101
click at [365, 107] on link "Day Off" at bounding box center [362, 107] width 22 height 10
select select "na"
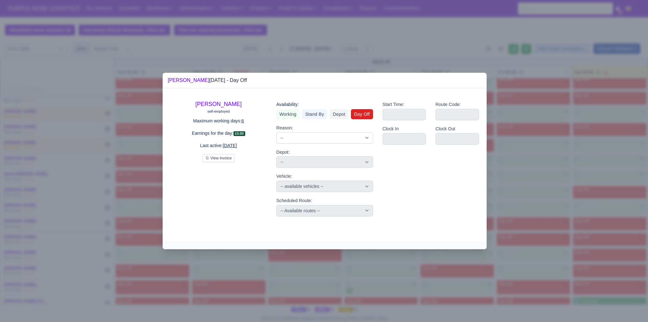
click at [600, 215] on div at bounding box center [324, 161] width 648 height 322
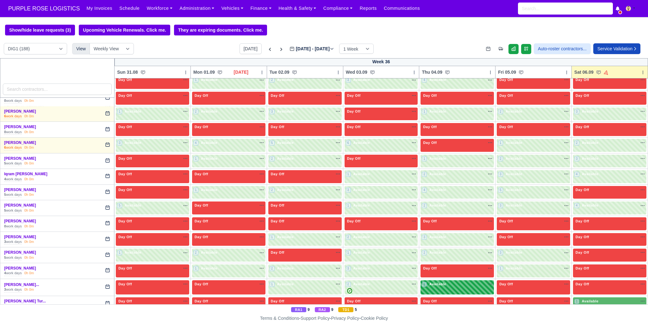
click at [583, 281] on div "Day Off Available" at bounding box center [609, 288] width 73 height 15
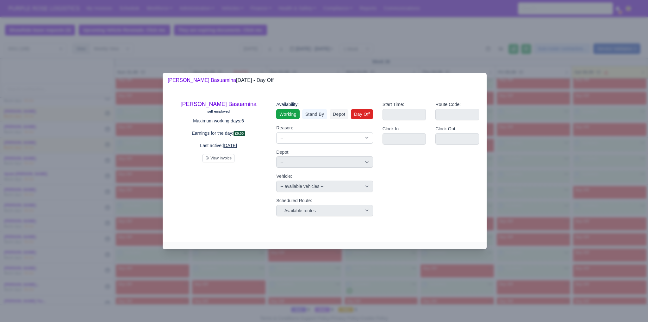
click at [292, 110] on link "Working" at bounding box center [287, 114] width 23 height 10
select select
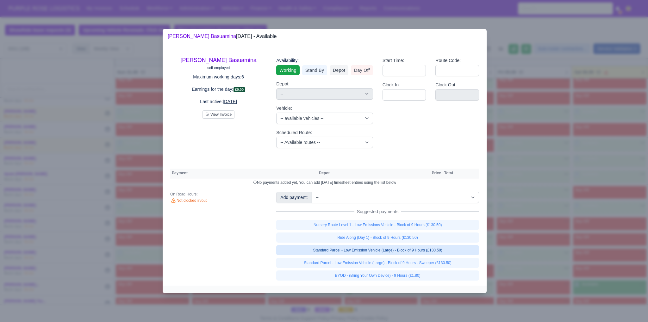
click at [421, 247] on link "Standard Parcel - Low Emission Vehicle (Large) - Block of 9 Hours (£130.50)" at bounding box center [377, 250] width 203 height 10
select select "1"
select select
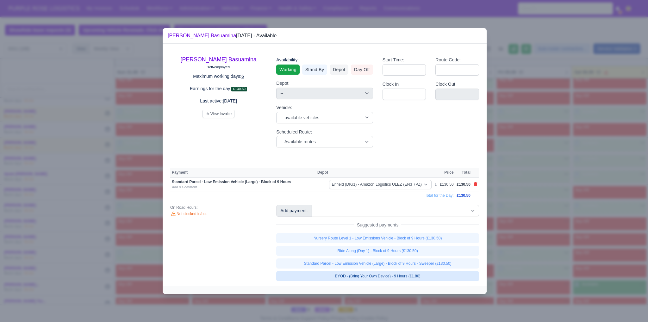
click at [412, 275] on link "BYOD - (Bring Your Own Device) - 9 Hours (£1.80)" at bounding box center [377, 276] width 203 height 10
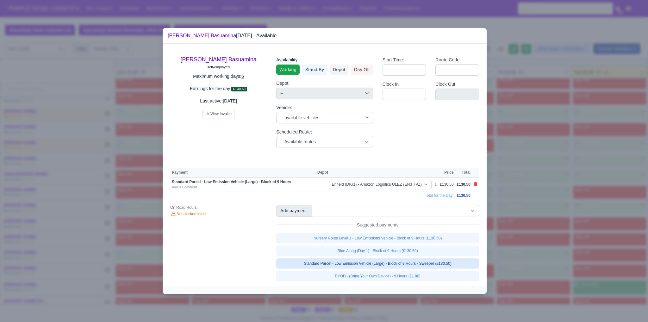
select select
select select "1"
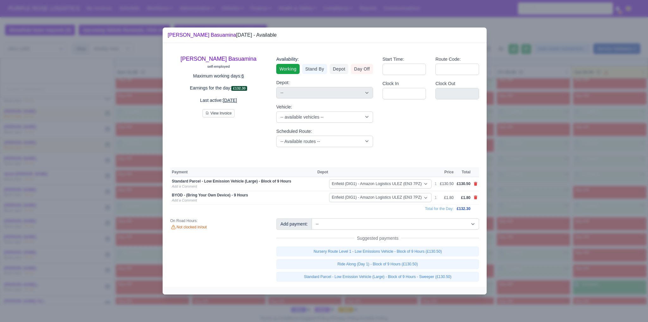
click at [563, 261] on div at bounding box center [324, 161] width 648 height 322
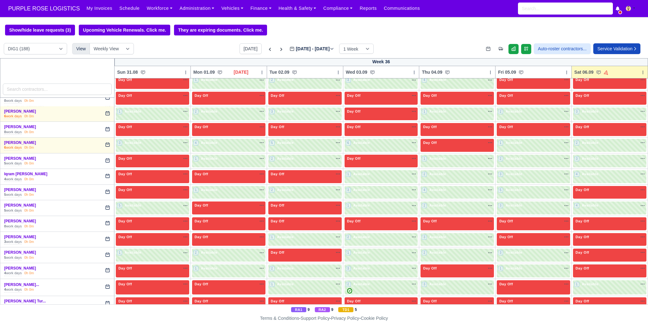
scroll to position [823, 0]
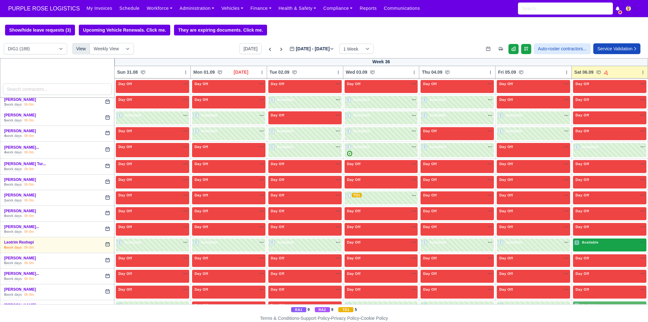
click at [609, 240] on div "3 Available na" at bounding box center [610, 242] width 71 height 5
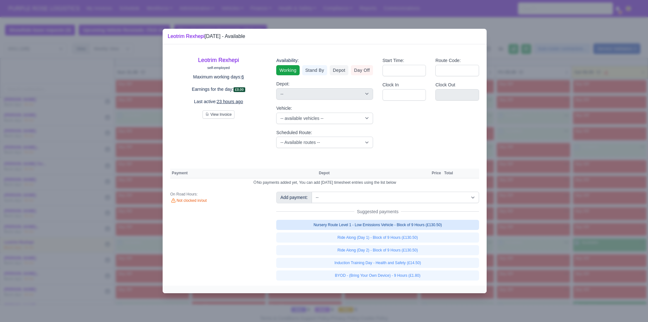
click at [433, 224] on link "Nursery Route Level 1 - Low Emissions Vehicle - Block of 9 Hours (£130.50)" at bounding box center [377, 225] width 203 height 10
select select "1"
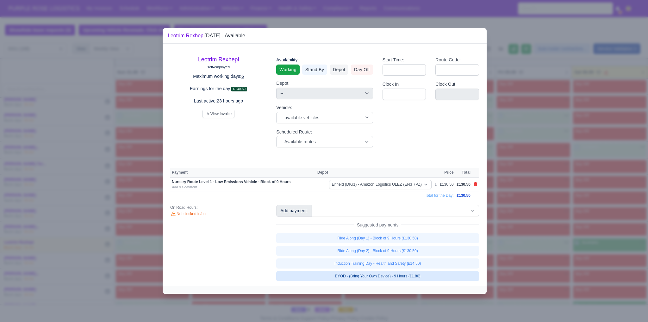
click at [422, 275] on link "BYOD - (Bring Your Own Device) - 9 Hours (£1.80)" at bounding box center [377, 276] width 203 height 10
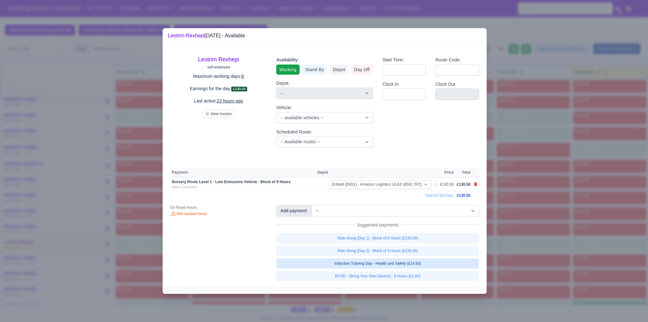
select select "1"
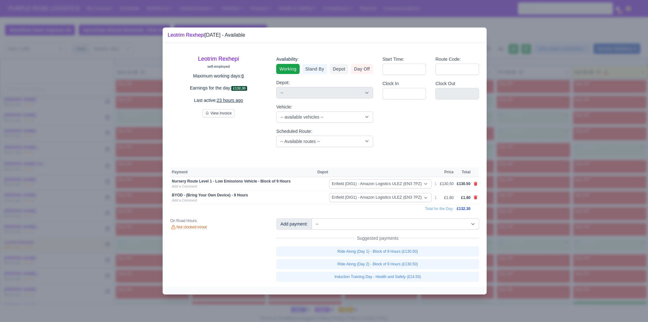
click at [584, 246] on div at bounding box center [324, 161] width 648 height 322
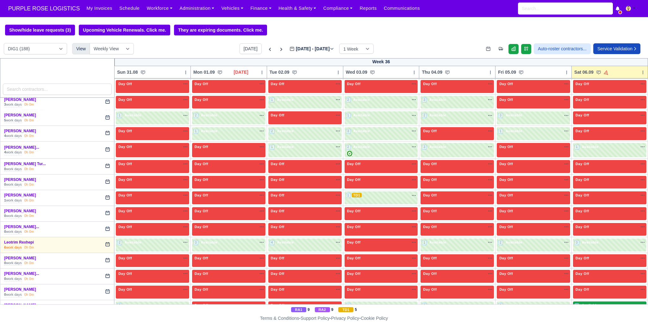
click at [589, 303] on span "Available" at bounding box center [590, 305] width 19 height 4
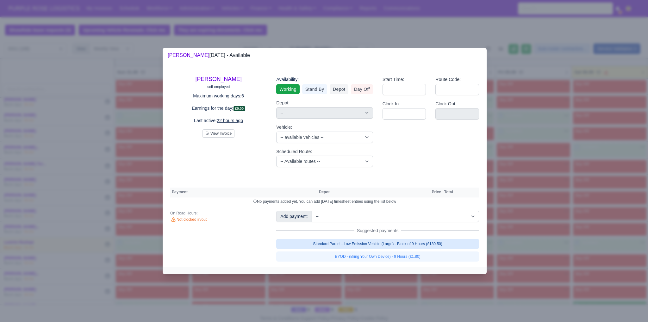
click at [426, 243] on link "Standard Parcel - Low Emission Vehicle (Large) - Block of 9 Hours (£130.50)" at bounding box center [377, 244] width 203 height 10
select select "1"
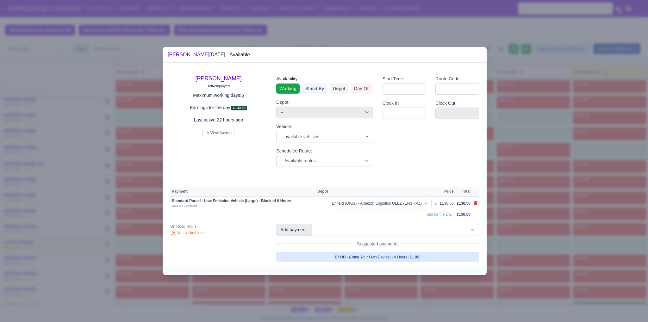
click at [409, 257] on link "BYOD - (Bring Your Own Device) - 9 Hours (£1.80)" at bounding box center [377, 257] width 203 height 10
select select "1"
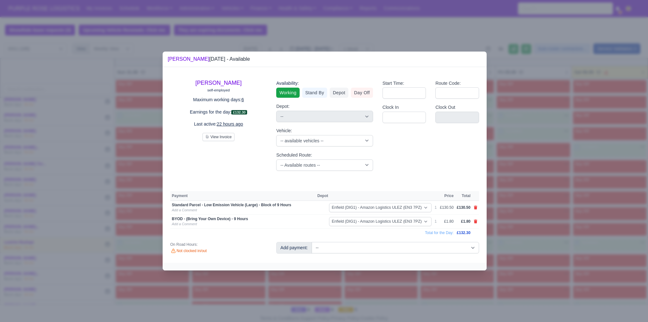
click at [521, 231] on div at bounding box center [324, 161] width 648 height 322
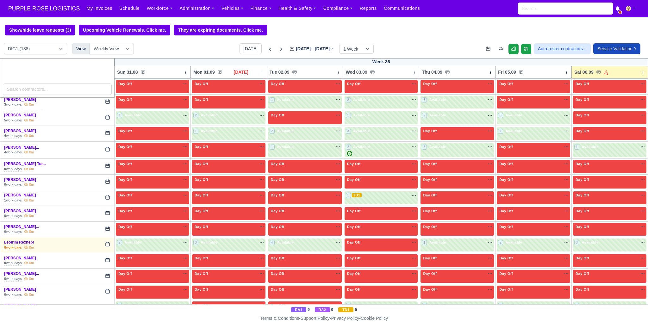
scroll to position [960, 0]
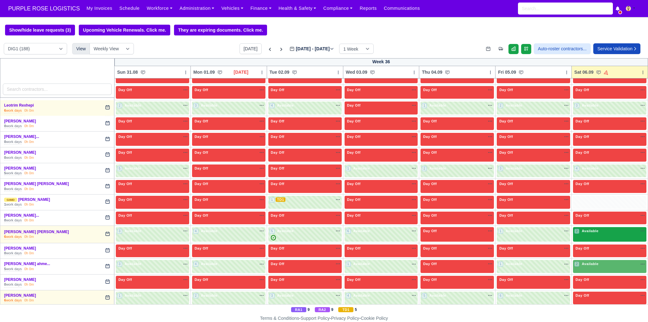
click at [597, 229] on div "2 Available na" at bounding box center [610, 232] width 71 height 7
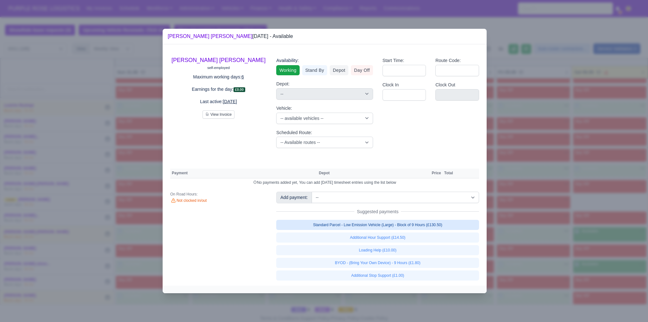
click at [429, 226] on link "Standard Parcel - Low Emission Vehicle (Large) - Block of 9 Hours (£130.50)" at bounding box center [377, 225] width 203 height 10
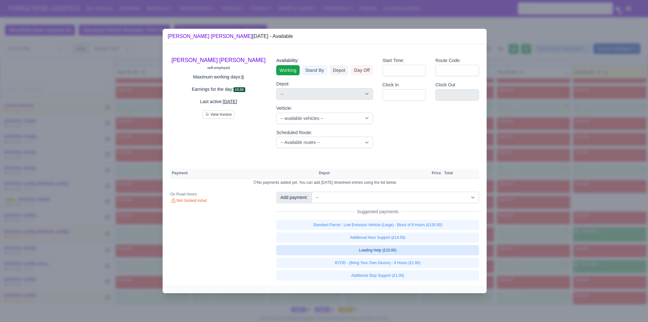
select select "1"
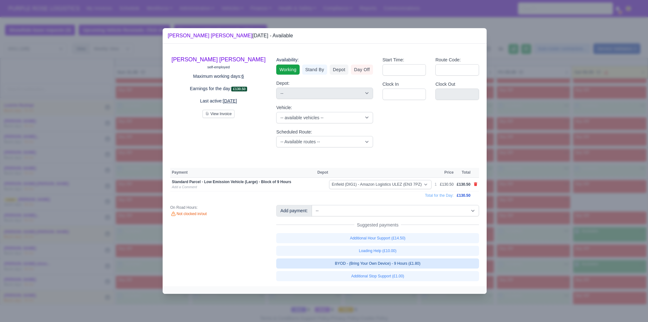
click at [405, 262] on link "BYOD - (Bring Your Own Device) - 9 Hours (£1.80)" at bounding box center [377, 264] width 203 height 10
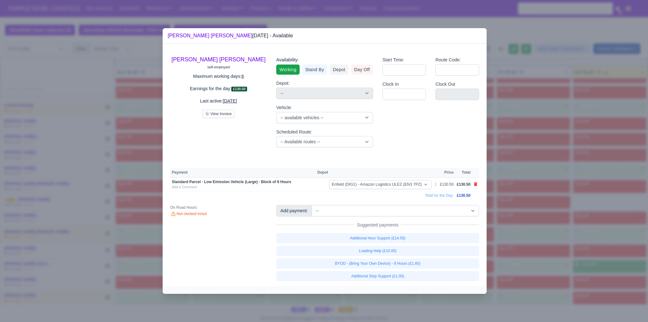
select select "1"
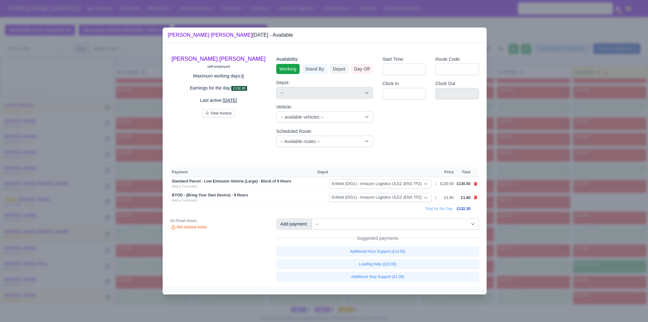
click at [513, 265] on div at bounding box center [324, 161] width 648 height 322
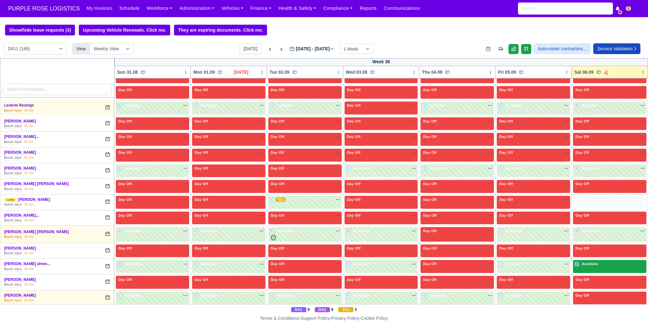
click at [614, 262] on div "2 Available na" at bounding box center [610, 265] width 71 height 7
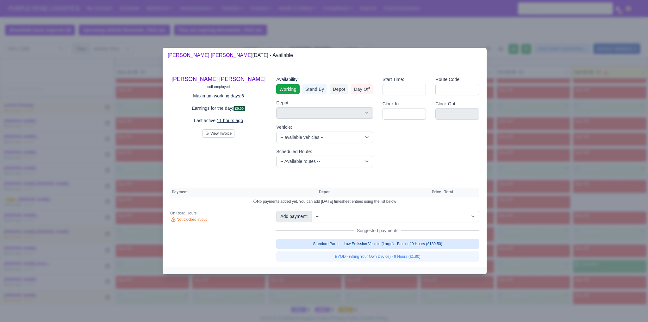
click at [446, 243] on link "Standard Parcel - Low Emission Vehicle (Large) - Block of 9 Hours (£130.50)" at bounding box center [377, 244] width 203 height 10
select select "1"
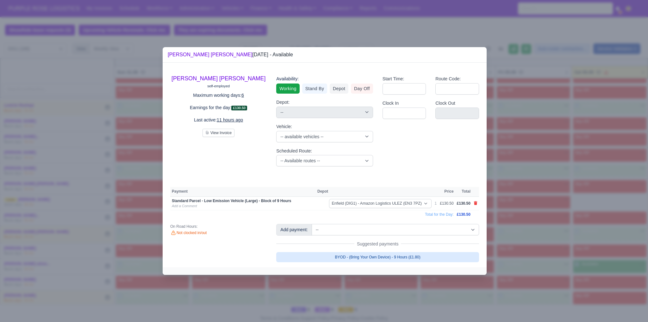
click at [433, 260] on link "BYOD - (Bring Your Own Device) - 9 Hours (£1.80)" at bounding box center [377, 257] width 203 height 10
select select "1"
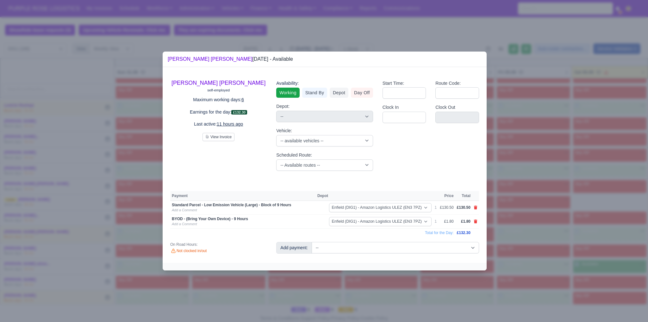
click at [630, 264] on div at bounding box center [324, 161] width 648 height 322
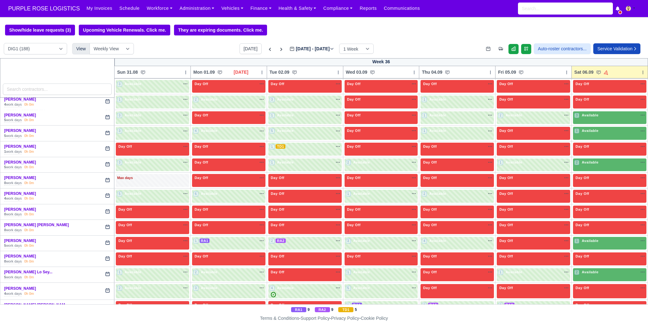
scroll to position [1372, 0]
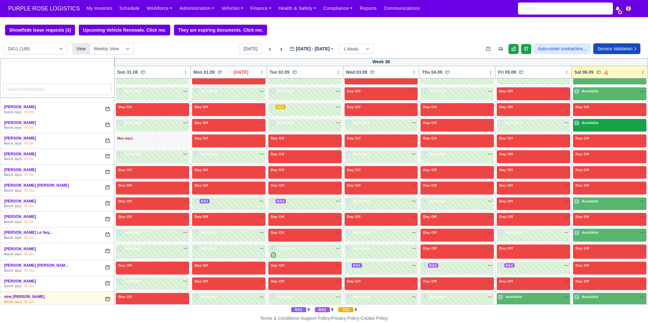
click at [597, 120] on div "2 Available na" at bounding box center [610, 122] width 71 height 5
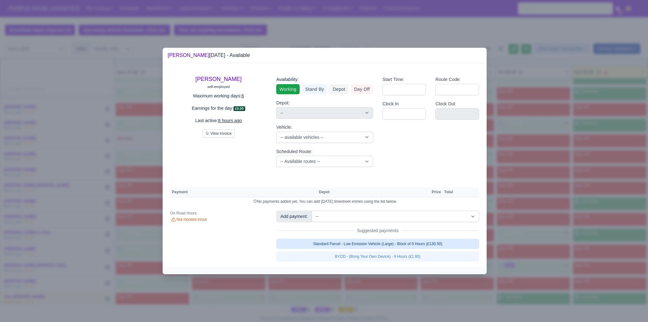
click at [432, 243] on link "Standard Parcel - Low Emission Vehicle (Large) - Block of 9 Hours (£130.50)" at bounding box center [377, 244] width 203 height 10
select select "1"
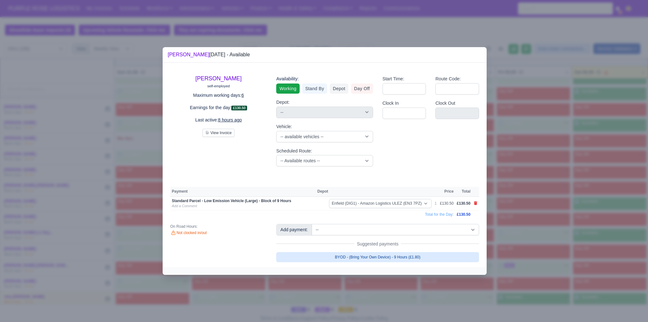
click at [417, 256] on link "BYOD - (Bring Your Own Device) - 9 Hours (£1.80)" at bounding box center [377, 257] width 203 height 10
select select "1"
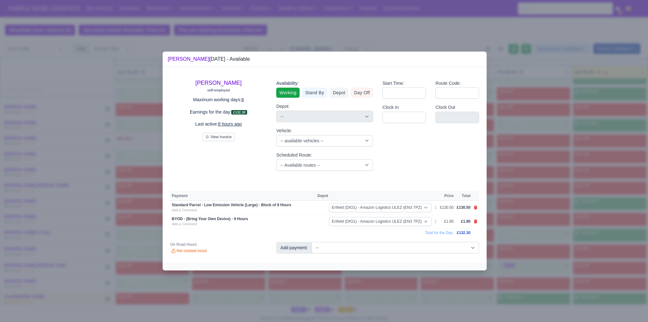
click at [606, 238] on div at bounding box center [324, 161] width 648 height 322
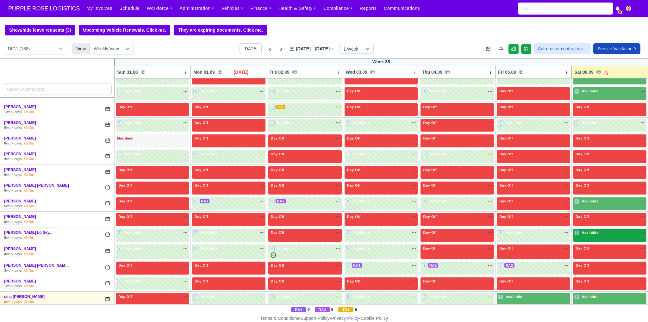
click at [603, 230] on div "2 Available na" at bounding box center [610, 233] width 71 height 7
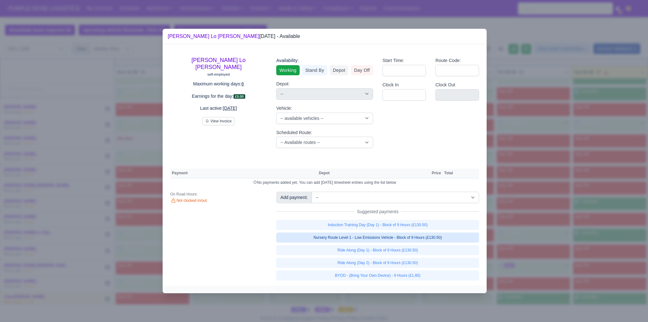
click at [401, 239] on link "Nursery Route Level 1 - Low Emissions Vehicle - Block of 9 Hours (£130.50)" at bounding box center [377, 238] width 203 height 10
select select "1"
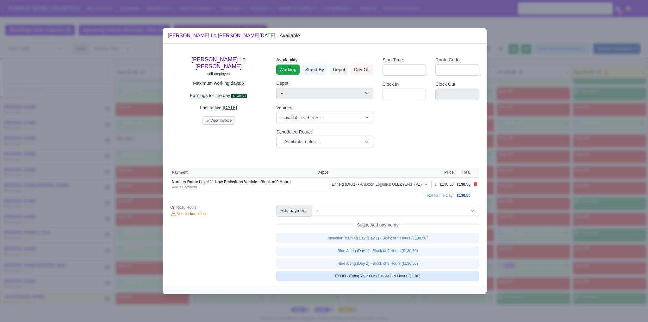
click at [400, 276] on link "BYOD - (Bring Your Own Device) - 9 Hours (£1.80)" at bounding box center [377, 276] width 203 height 10
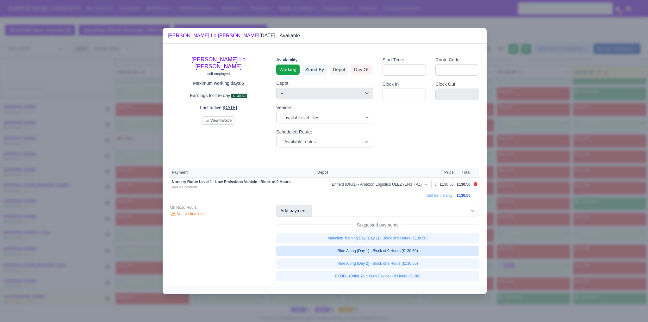
select select "1"
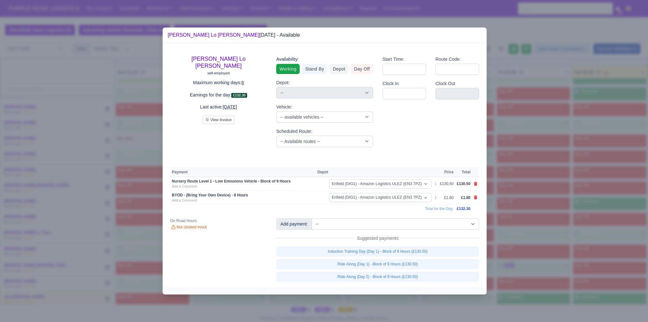
click at [551, 243] on div at bounding box center [324, 161] width 648 height 322
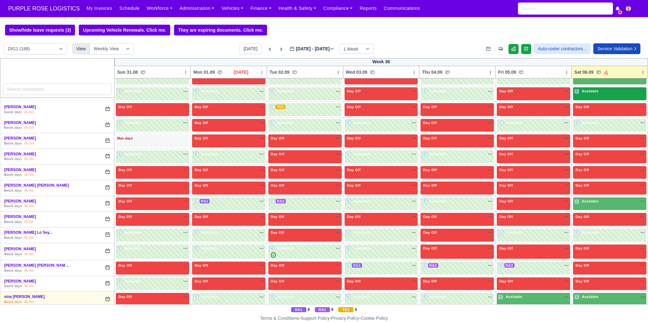
click at [601, 89] on div "1 Available na" at bounding box center [610, 91] width 71 height 5
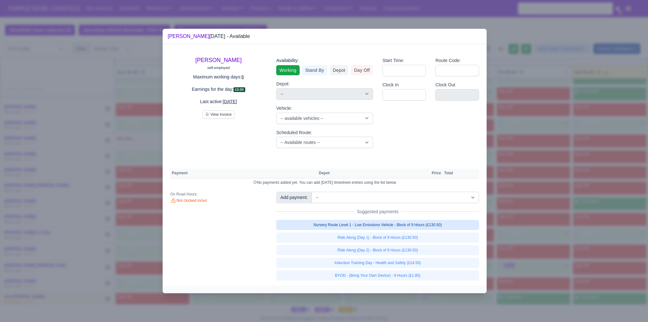
click at [423, 226] on link "Nursery Route Level 1 - Low Emissions Vehicle - Block of 9 Hours (£130.50)" at bounding box center [377, 225] width 203 height 10
select select "1"
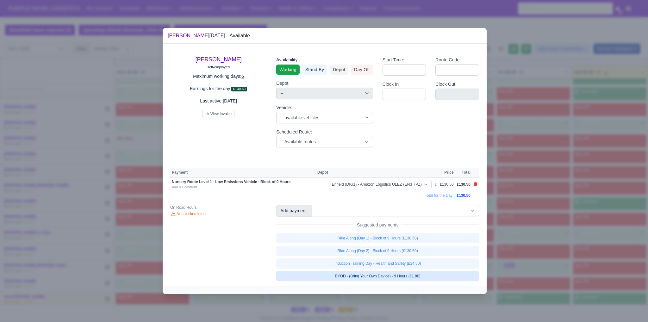
click at [412, 276] on link "BYOD - (Bring Your Own Device) - 9 Hours (£1.80)" at bounding box center [377, 276] width 203 height 10
select select "1"
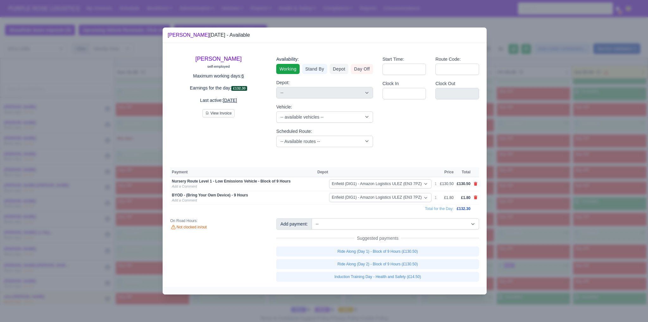
click at [560, 236] on div at bounding box center [324, 161] width 648 height 322
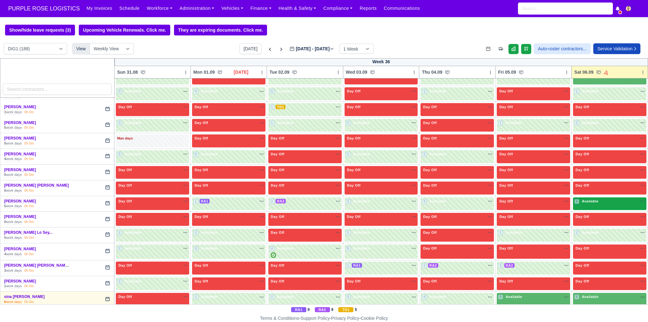
click at [596, 199] on div "1 Available na" at bounding box center [610, 201] width 71 height 5
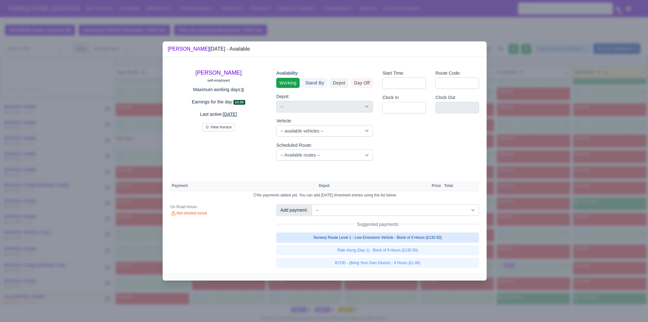
click at [408, 239] on link "Nursery Route Level 1 - Low Emissions Vehicle - Block of 9 Hours (£130.50)" at bounding box center [377, 238] width 203 height 10
select select "1"
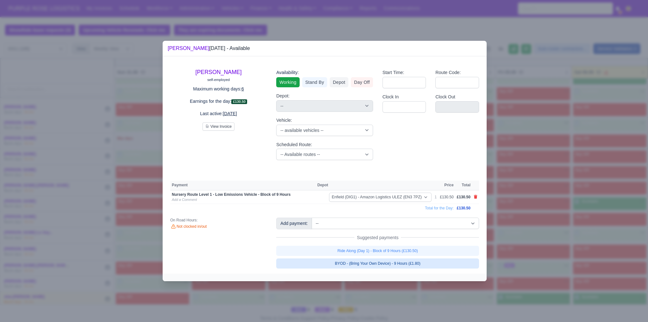
click at [403, 264] on link "BYOD - (Bring Your Own Device) - 9 Hours (£1.80)" at bounding box center [377, 264] width 203 height 10
select select "1"
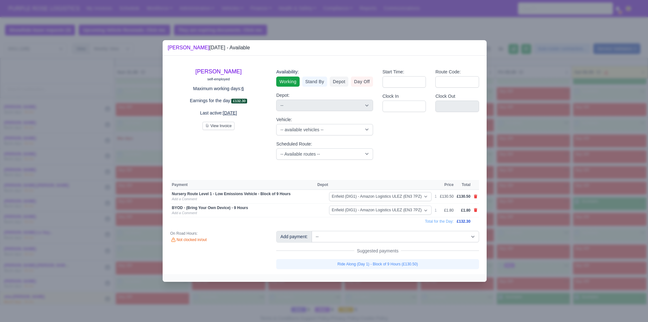
click at [595, 244] on div at bounding box center [324, 161] width 648 height 322
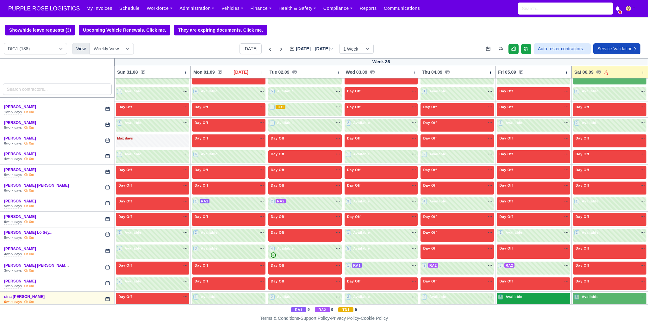
click at [535, 294] on div "5 Available na" at bounding box center [533, 297] width 71 height 7
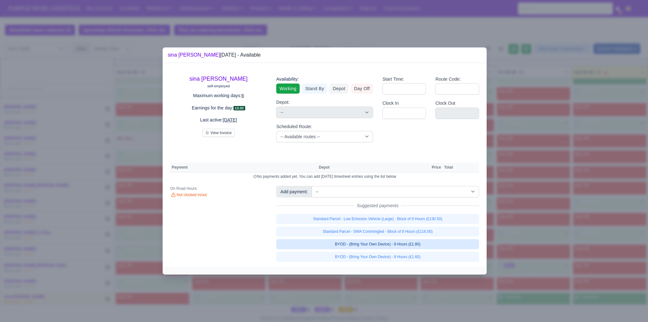
click at [403, 242] on link "BYOD - (Bring Your Own Device) - 9 Hours (£1.80)" at bounding box center [377, 244] width 203 height 10
select select "1"
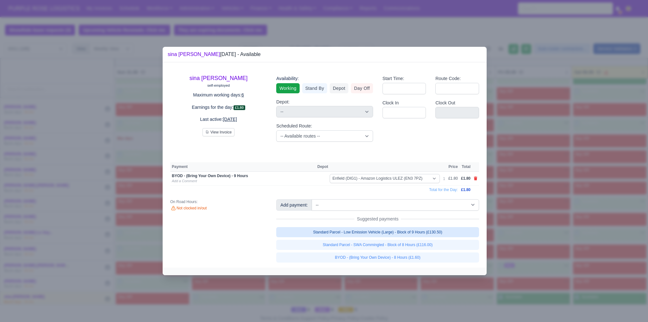
click at [407, 234] on link "Standard Parcel - Low Emission Vehicle (Large) - Block of 9 Hours (£130.50)" at bounding box center [377, 232] width 203 height 10
select select "1"
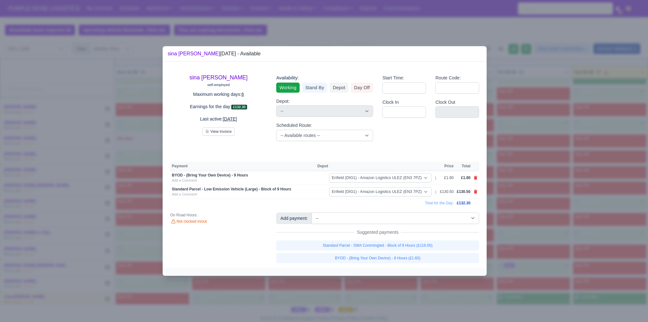
click at [560, 236] on div at bounding box center [324, 161] width 648 height 322
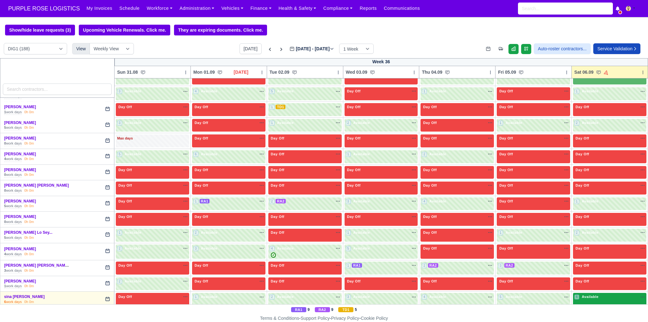
click at [595, 293] on div "6 Available" at bounding box center [609, 299] width 73 height 13
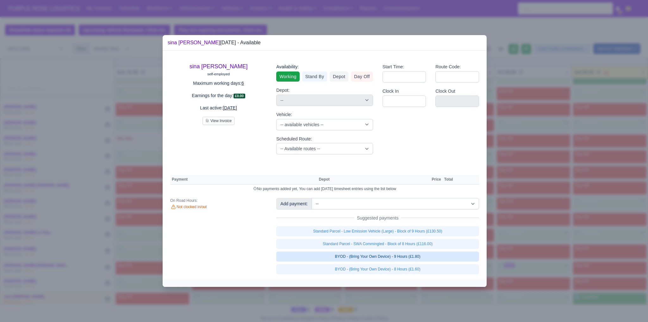
click at [410, 258] on link "BYOD - (Bring Your Own Device) - 9 Hours (£1.80)" at bounding box center [377, 257] width 203 height 10
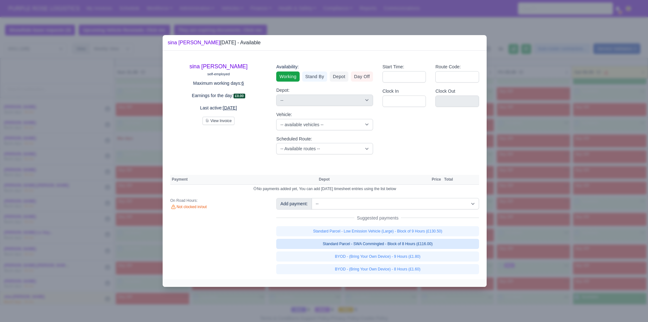
select select "1"
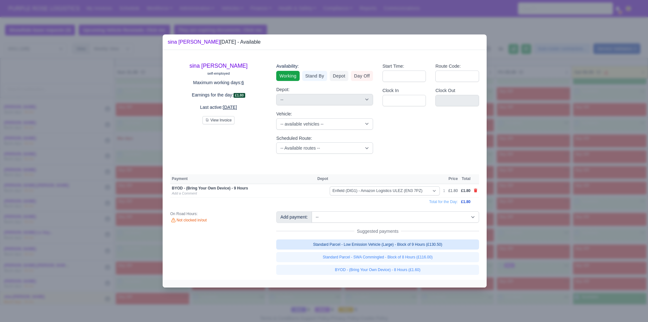
click at [419, 246] on link "Standard Parcel - Low Emission Vehicle (Large) - Block of 9 Hours (£130.50)" at bounding box center [377, 245] width 203 height 10
select select "1"
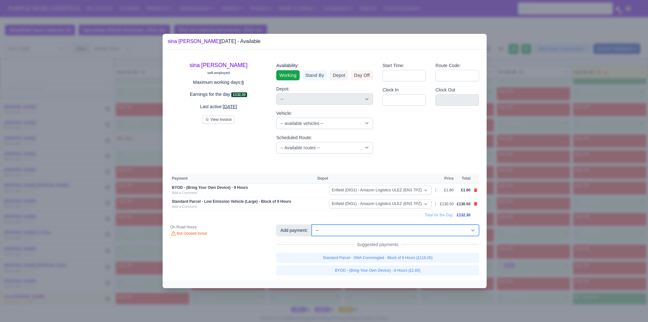
click at [398, 231] on select "-- Additional Hour Support (£14.50) Additional Hour Support (Walkers) (£13.50) …" at bounding box center [395, 230] width 167 height 11
select select "65"
click at [312, 225] on select "-- Additional Hour Support (£14.50) Additional Hour Support (Walkers) (£13.50) …" at bounding box center [395, 230] width 167 height 11
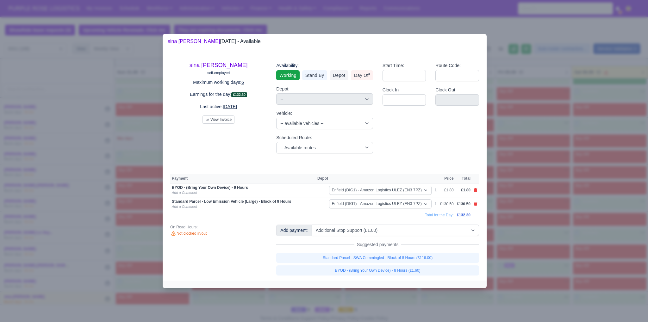
select select "1"
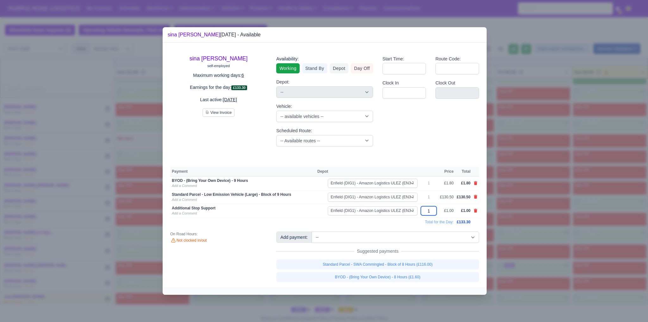
click at [433, 212] on input "1" at bounding box center [429, 210] width 16 height 9
type input "11"
click at [445, 152] on div "sina [PERSON_NAME] self-employed Maximum working days: 6 Earnings for the day: …" at bounding box center [325, 165] width 324 height 245
click at [567, 119] on div at bounding box center [324, 161] width 648 height 322
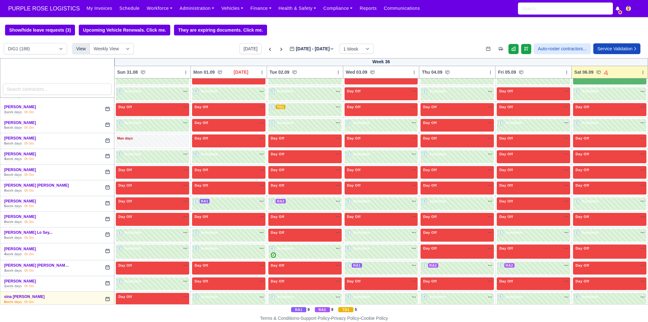
scroll to position [1509, 0]
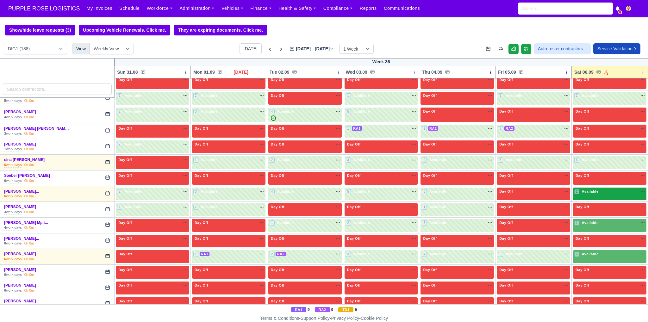
click at [592, 189] on span "Available" at bounding box center [590, 191] width 19 height 4
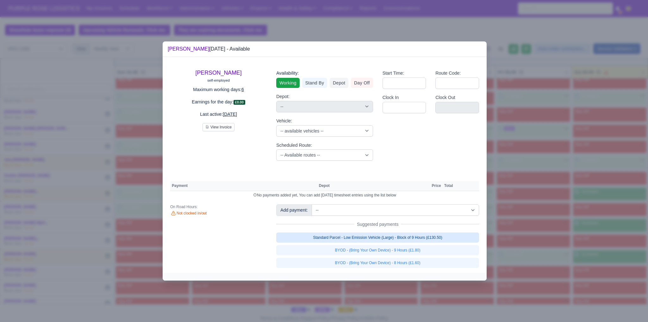
click at [400, 241] on link "Standard Parcel - Low Emission Vehicle (Large) - Block of 9 Hours (£130.50)" at bounding box center [377, 238] width 203 height 10
select select "1"
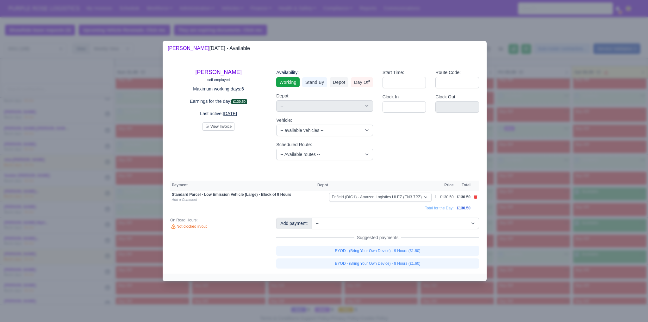
click at [399, 252] on link "BYOD - (Bring Your Own Device) - 9 Hours (£1.80)" at bounding box center [377, 251] width 203 height 10
select select "1"
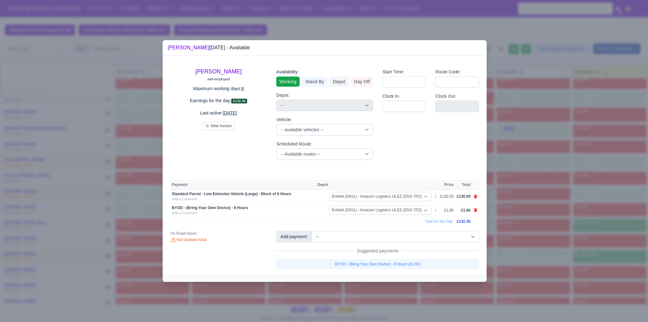
click at [599, 250] on div at bounding box center [324, 161] width 648 height 322
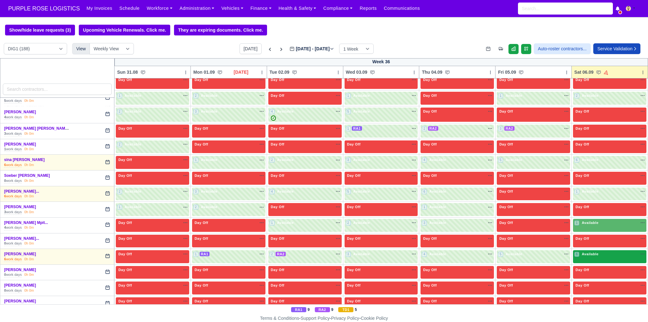
click at [595, 252] on div "6 Available" at bounding box center [587, 254] width 25 height 5
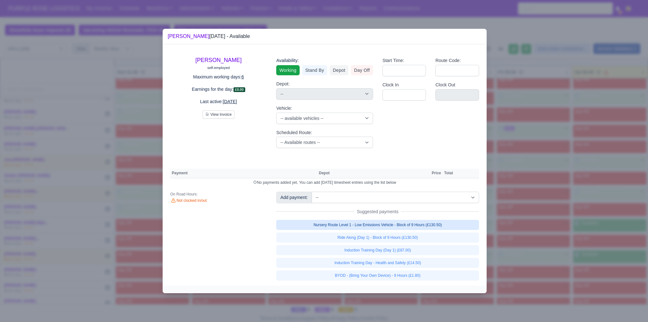
click at [435, 226] on link "Nursery Route Level 1 - Low Emissions Vehicle - Block of 9 Hours (£130.50)" at bounding box center [377, 225] width 203 height 10
select select "1"
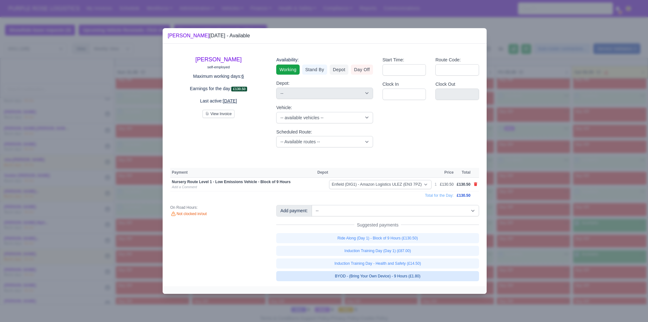
click at [416, 278] on link "BYOD - (Bring Your Own Device) - 9 Hours (£1.80)" at bounding box center [377, 276] width 203 height 10
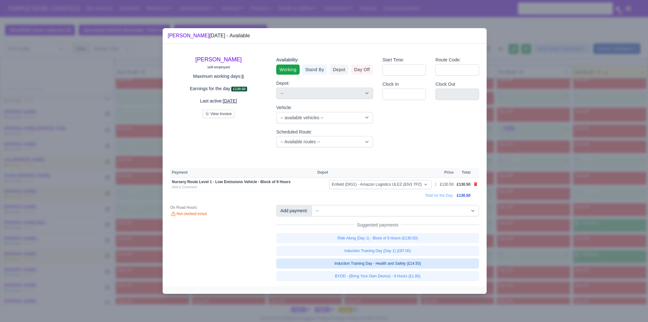
select select "1"
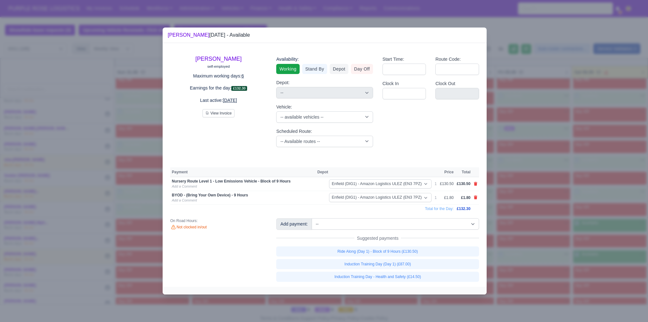
click at [604, 245] on div at bounding box center [324, 161] width 648 height 322
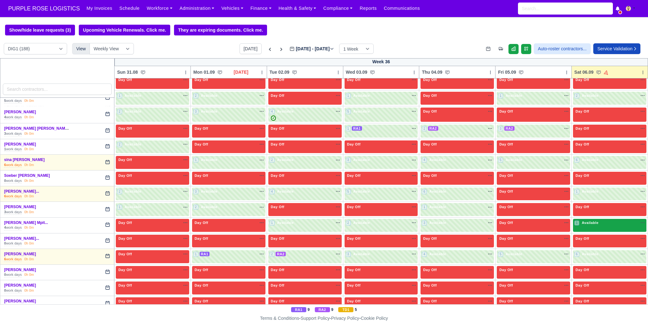
click at [600, 219] on div "1 Available" at bounding box center [609, 225] width 73 height 13
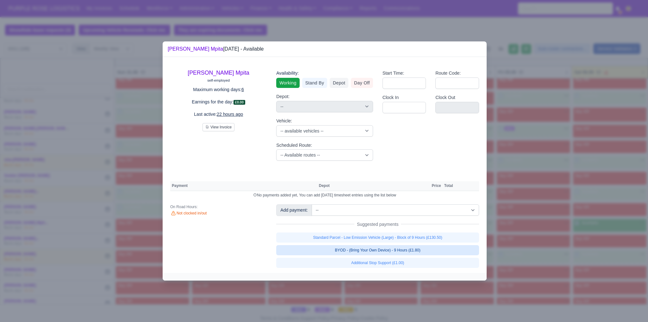
click at [418, 252] on link "BYOD - (Bring Your Own Device) - 9 Hours (£1.80)" at bounding box center [377, 250] width 203 height 10
select select "1"
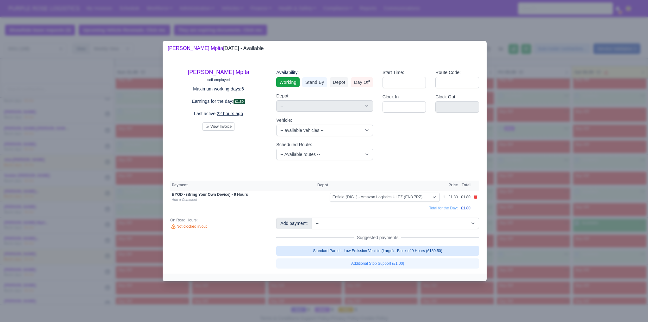
click at [422, 250] on link "Standard Parcel - Low Emission Vehicle (Large) - Block of 9 Hours (£130.50)" at bounding box center [377, 251] width 203 height 10
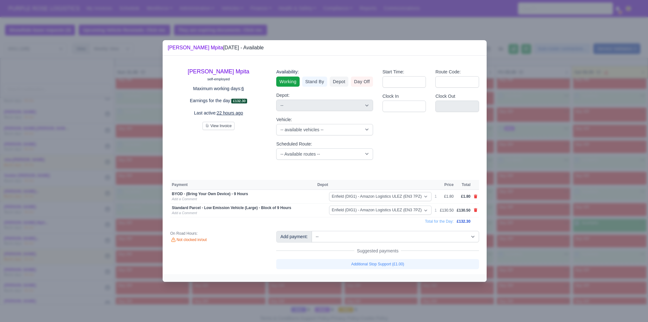
click at [605, 240] on div at bounding box center [324, 161] width 648 height 322
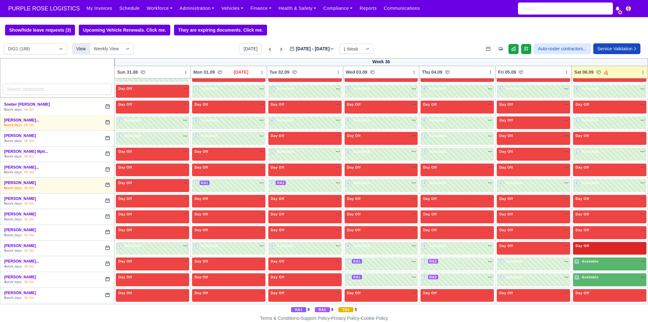
scroll to position [1582, 0]
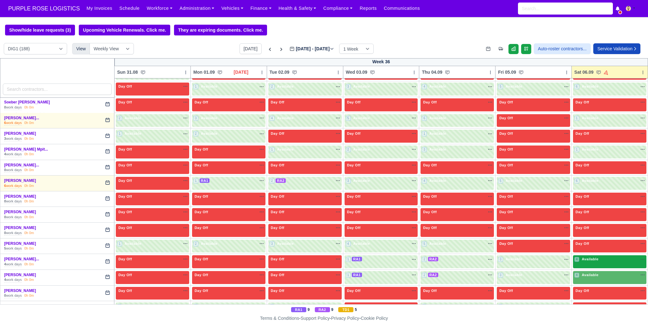
click at [608, 256] on div "4 Available" at bounding box center [609, 262] width 73 height 13
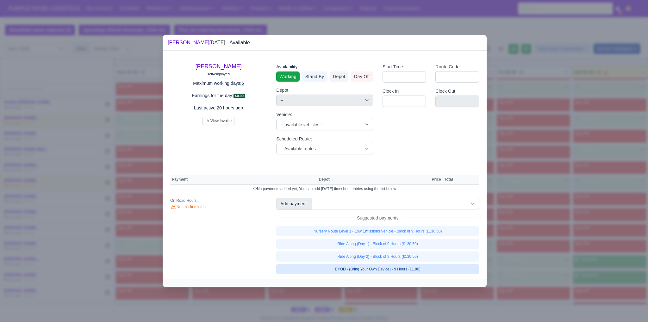
click at [422, 266] on link "BYOD - (Bring Your Own Device) - 9 Hours (£1.80)" at bounding box center [377, 269] width 203 height 10
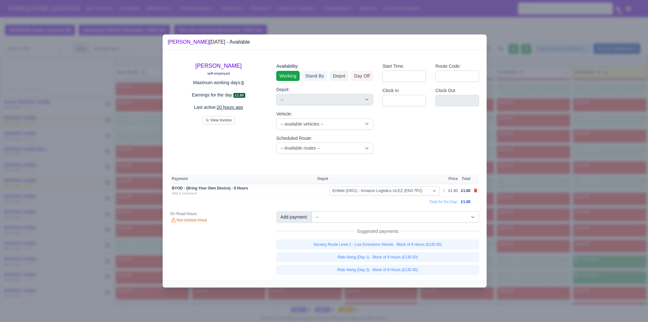
click at [426, 246] on link "Nursery Route Level 1 - Low Emissions Vehicle - Block of 9 Hours (£130.50)" at bounding box center [377, 245] width 203 height 10
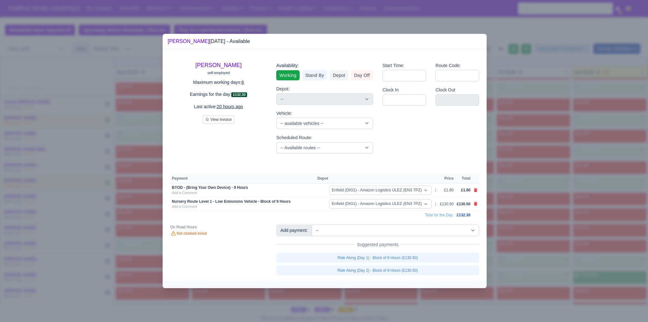
click at [535, 276] on div at bounding box center [324, 161] width 648 height 322
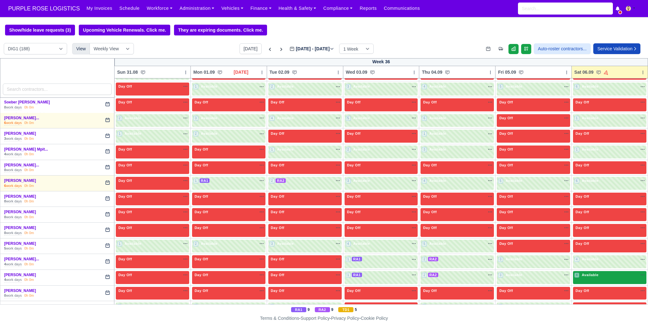
click at [590, 273] on span "Available" at bounding box center [590, 275] width 19 height 4
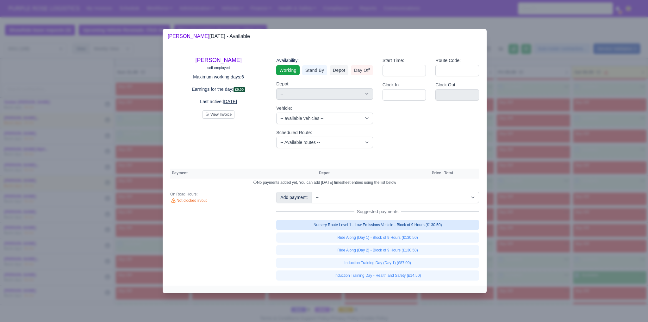
click at [418, 224] on link "Nursery Route Level 1 - Low Emissions Vehicle - Block of 9 Hours (£130.50)" at bounding box center [377, 225] width 203 height 10
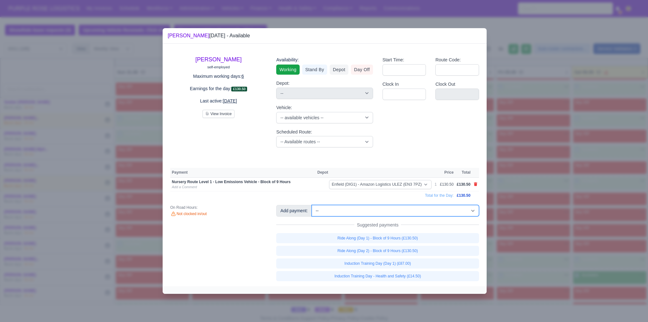
click at [430, 210] on select "-- Additional Hour Support (£14.50) Additional Hour Support (Walkers) (£13.50) …" at bounding box center [395, 210] width 167 height 11
click at [312, 205] on select "-- Additional Hour Support (£14.50) Additional Hour Support (Walkers) (£13.50) …" at bounding box center [395, 210] width 167 height 11
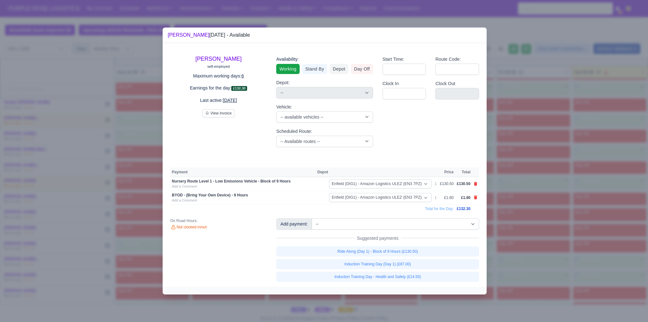
click at [543, 214] on div at bounding box center [324, 161] width 648 height 322
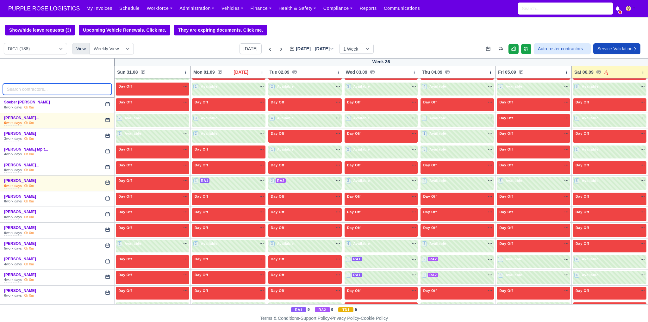
click at [91, 89] on input "search" at bounding box center [57, 89] width 109 height 11
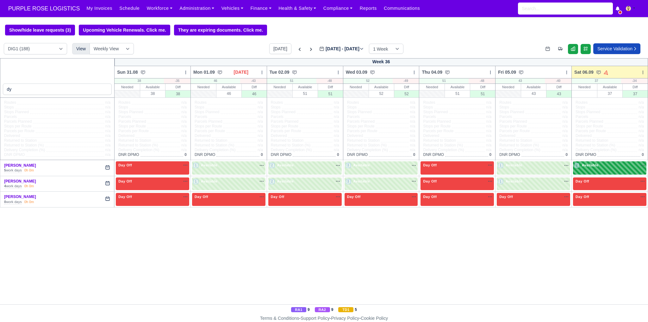
click at [594, 166] on span "Available" at bounding box center [590, 165] width 19 height 4
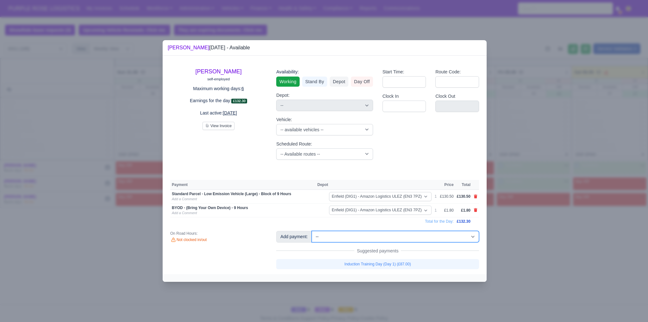
click at [408, 237] on select "-- Additional Hour Support (£14.50) Additional Hour Support (Walkers) (£13.50) …" at bounding box center [395, 236] width 167 height 11
click at [312, 231] on select "-- Additional Hour Support (£14.50) Additional Hour Support (Walkers) (£13.50) …" at bounding box center [395, 236] width 167 height 11
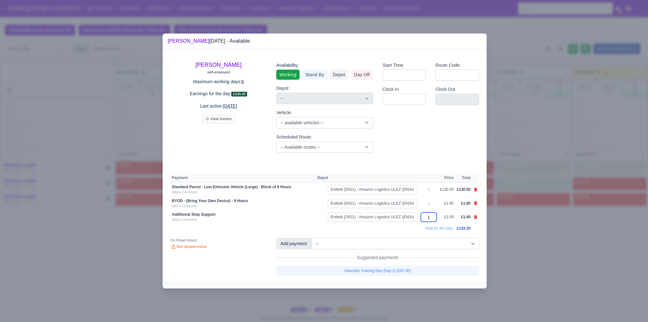
drag, startPoint x: 431, startPoint y: 219, endPoint x: 426, endPoint y: 219, distance: 4.4
click at [426, 219] on input "1" at bounding box center [429, 217] width 16 height 9
click at [391, 235] on div "[PERSON_NAME] self-employed Maximum working days: 6 Earnings for the day: £162.…" at bounding box center [325, 165] width 324 height 232
click at [537, 233] on div at bounding box center [324, 161] width 648 height 322
